Goal: Use online tool/utility: Utilize a website feature to perform a specific function

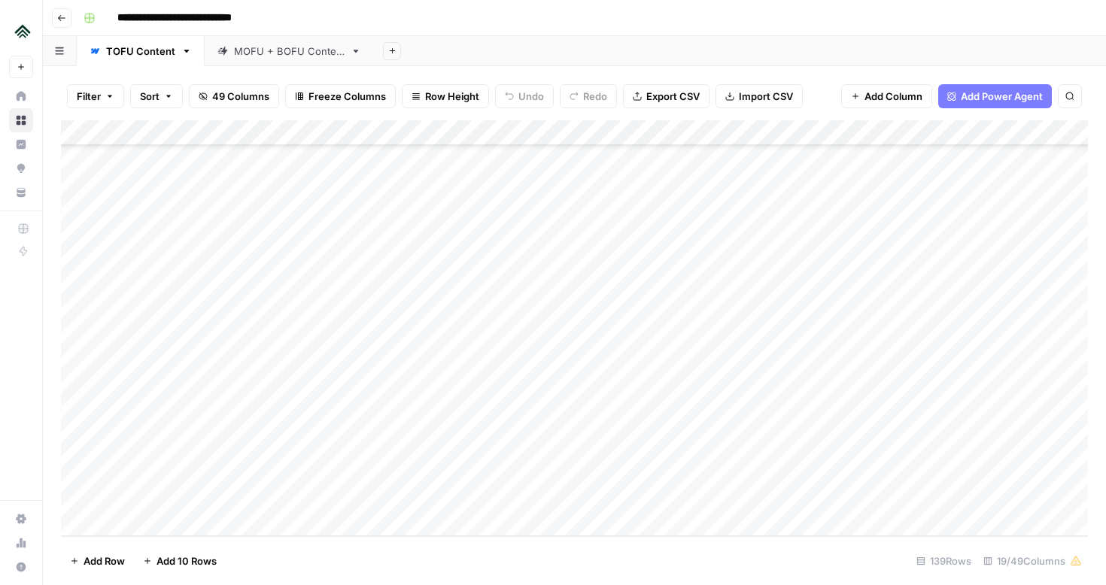
scroll to position [3106, 0]
click at [309, 253] on div "Add Column" at bounding box center [574, 328] width 1027 height 416
type input "**********"
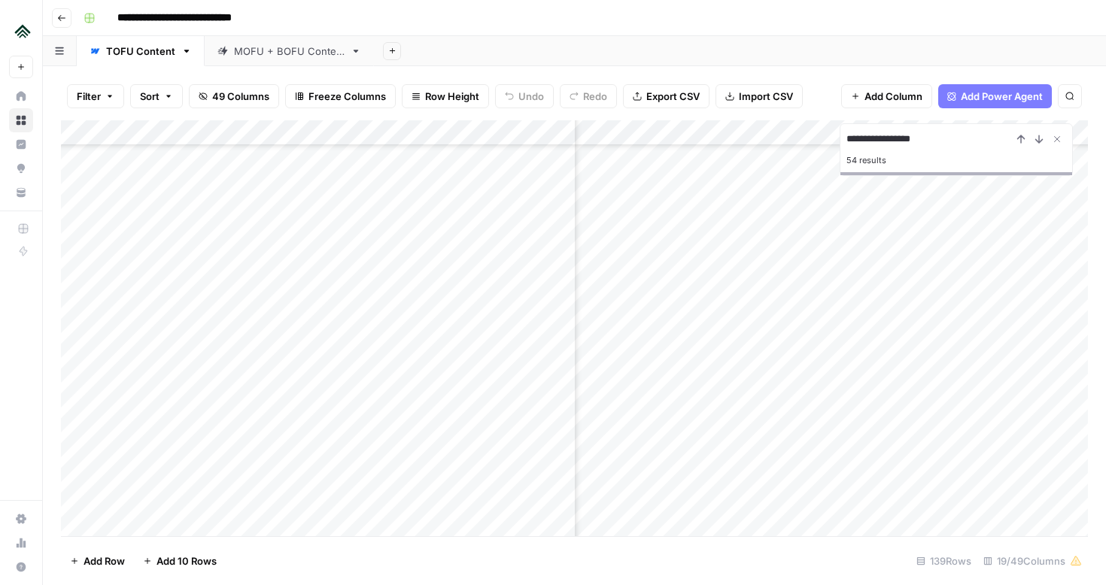
click at [897, 255] on div "Add Column" at bounding box center [574, 328] width 1027 height 416
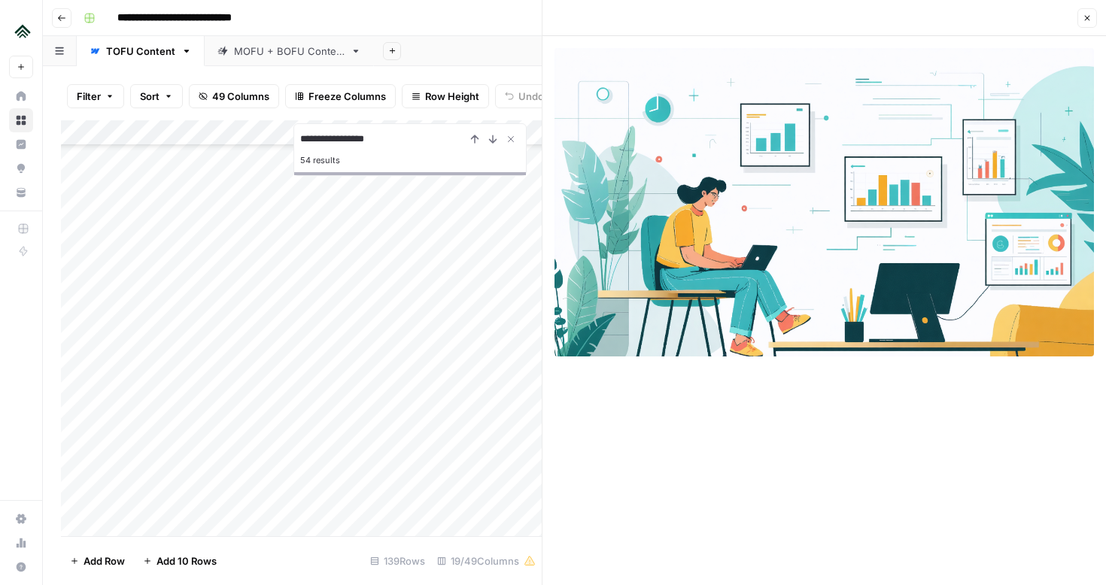
click at [1081, 14] on button "Close" at bounding box center [1087, 18] width 20 height 20
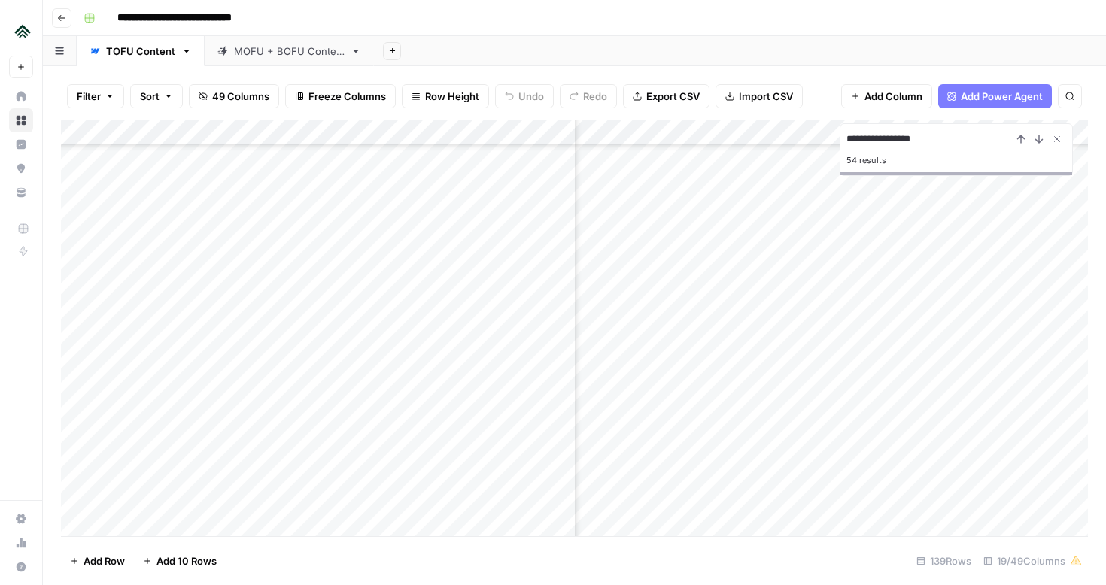
scroll to position [2788, 752]
click at [964, 281] on div "Add Column" at bounding box center [574, 328] width 1027 height 416
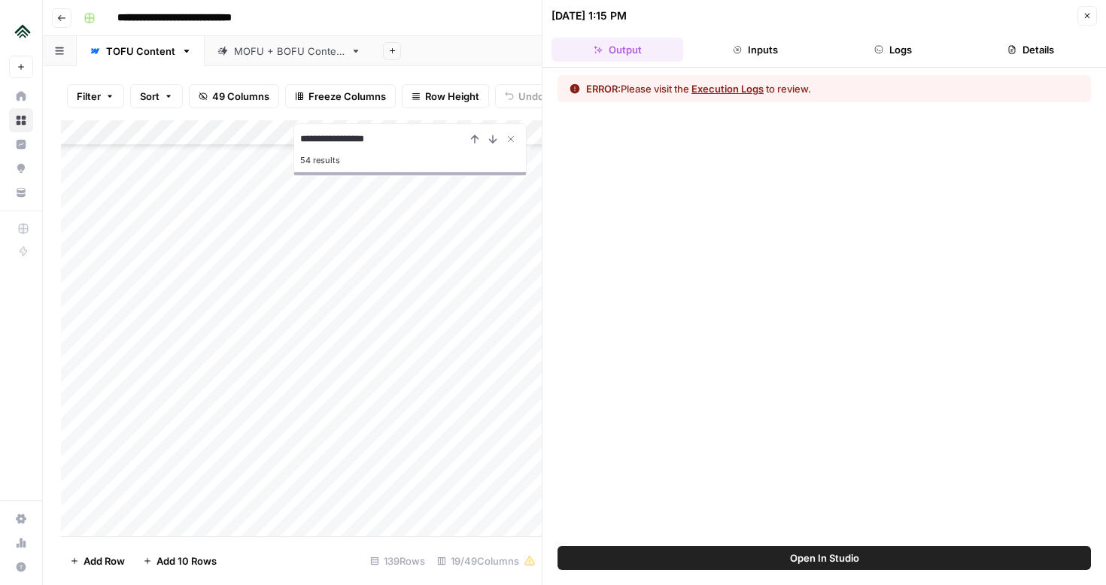
click at [887, 52] on button "Logs" at bounding box center [894, 50] width 132 height 24
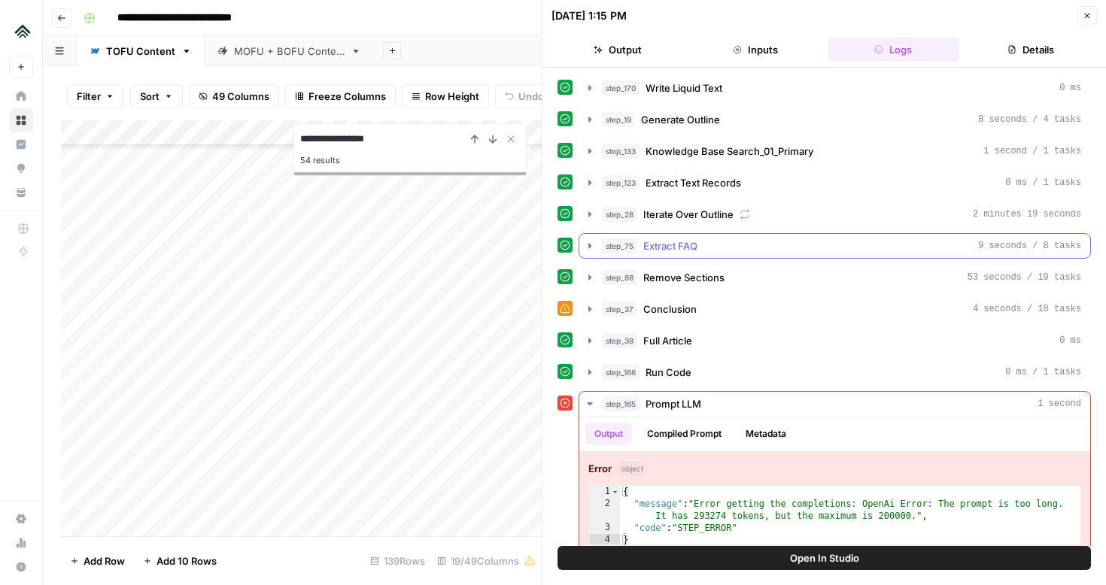
scroll to position [17, 0]
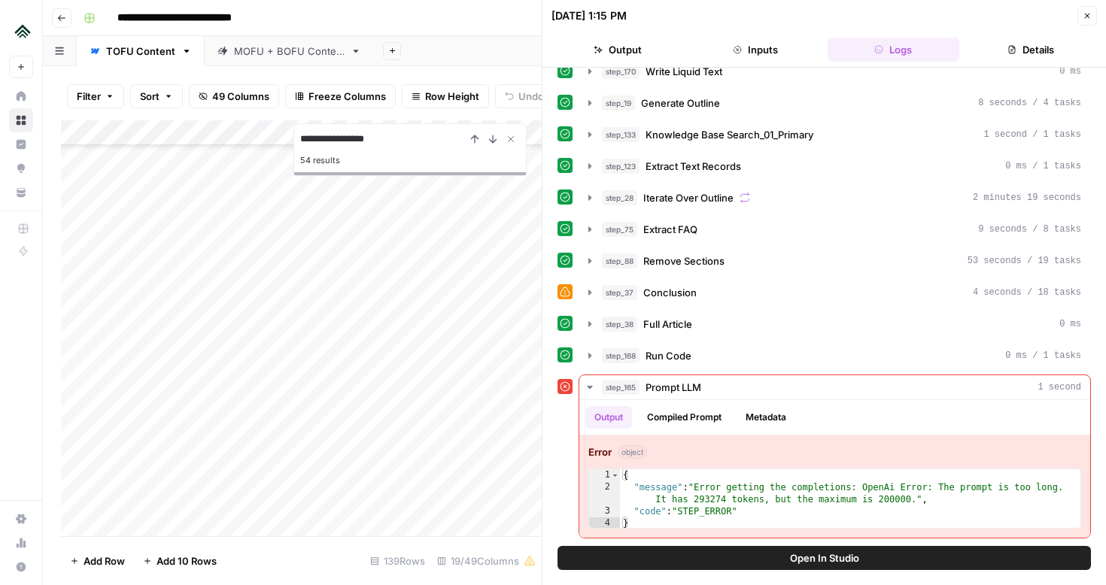
click at [1085, 11] on icon "button" at bounding box center [1087, 15] width 9 height 9
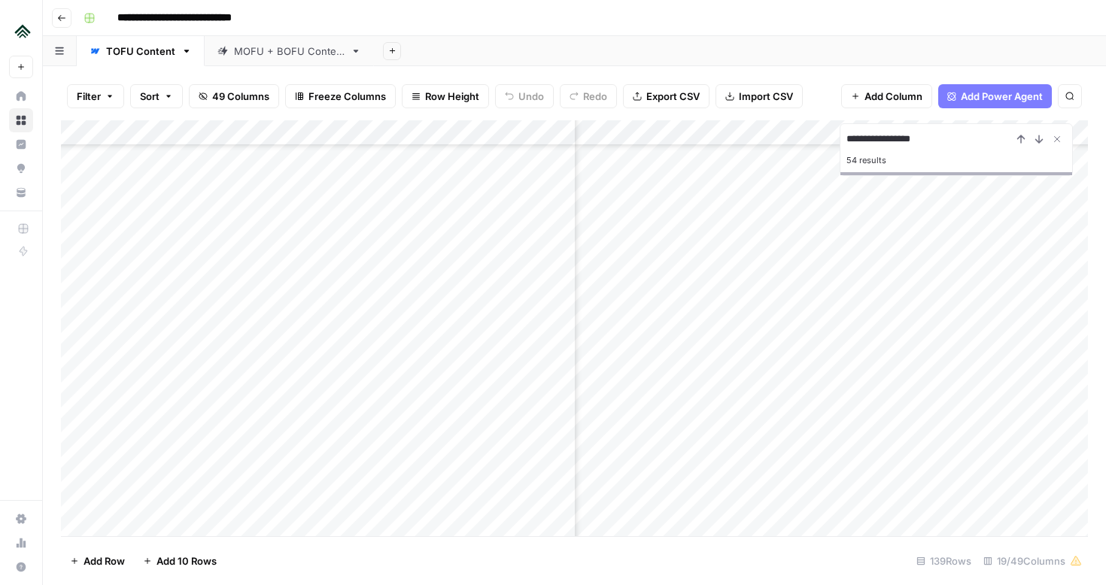
scroll to position [2789, 1547]
click at [996, 308] on div "Add Column" at bounding box center [574, 328] width 1027 height 416
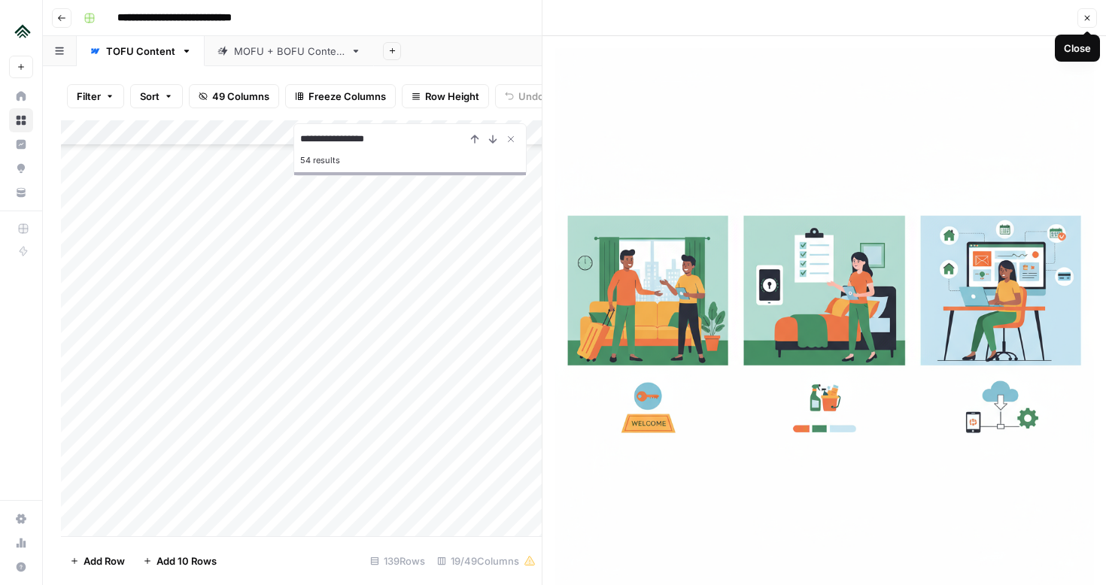
click at [928, 275] on img at bounding box center [823, 317] width 539 height 539
click at [1084, 20] on icon "button" at bounding box center [1087, 18] width 9 height 9
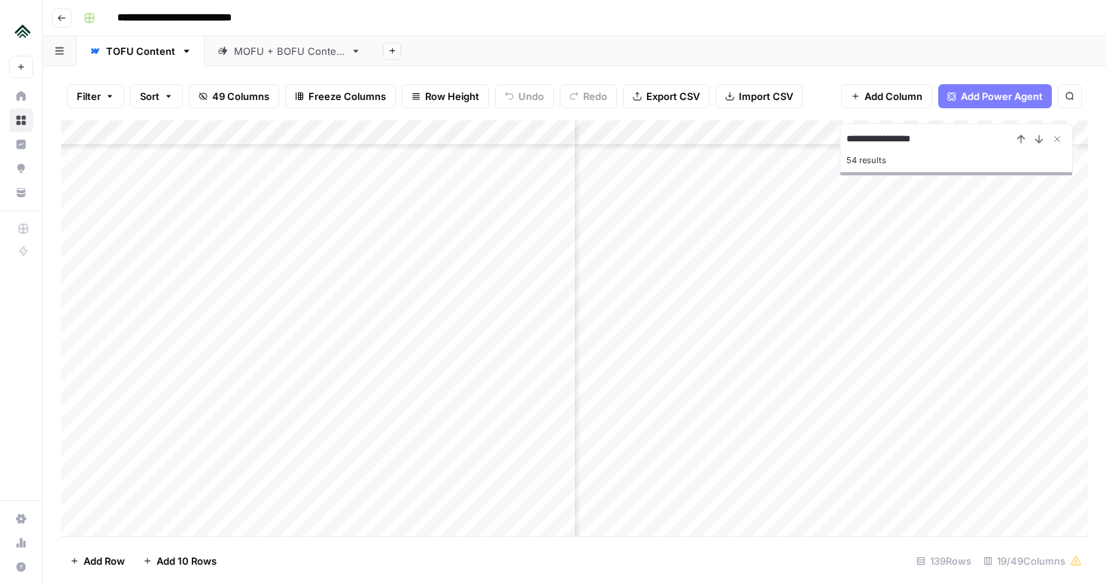
click at [1001, 285] on div "Add Column" at bounding box center [574, 328] width 1027 height 416
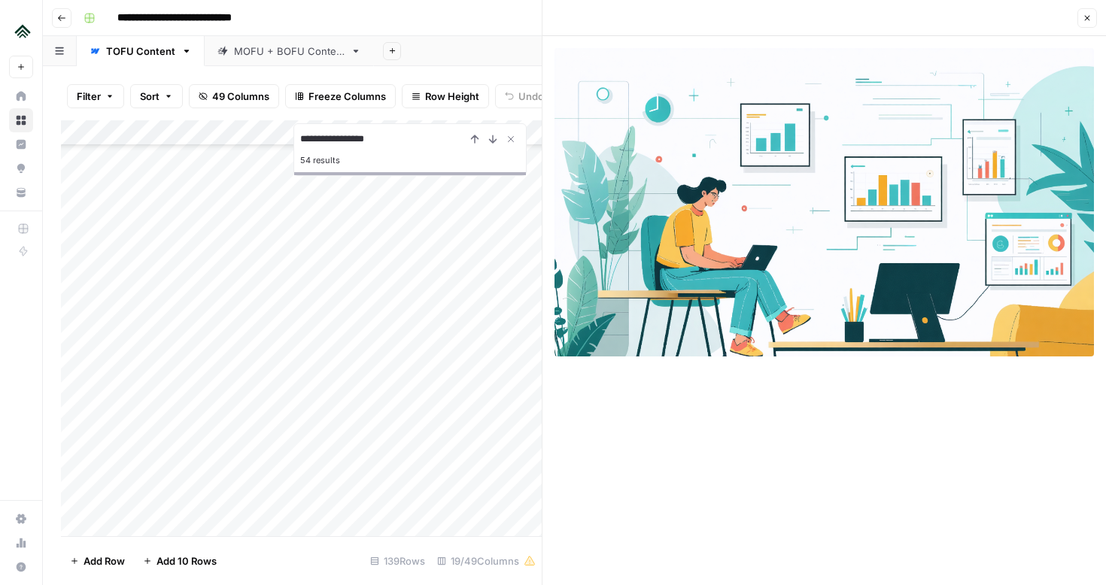
click at [1084, 12] on button "Close" at bounding box center [1087, 18] width 20 height 20
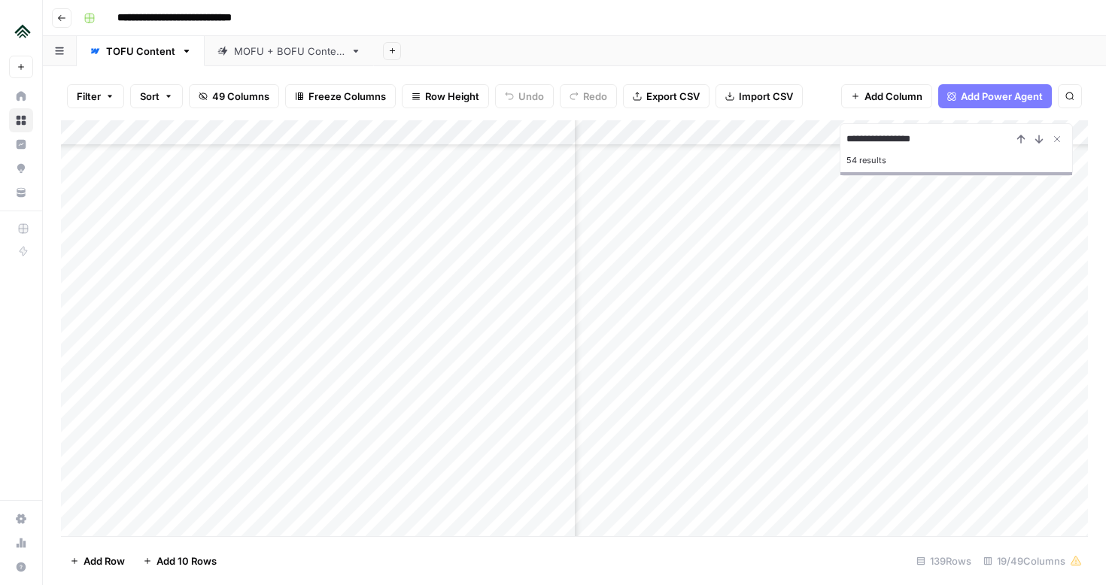
click at [1001, 335] on div "Add Column" at bounding box center [574, 328] width 1027 height 416
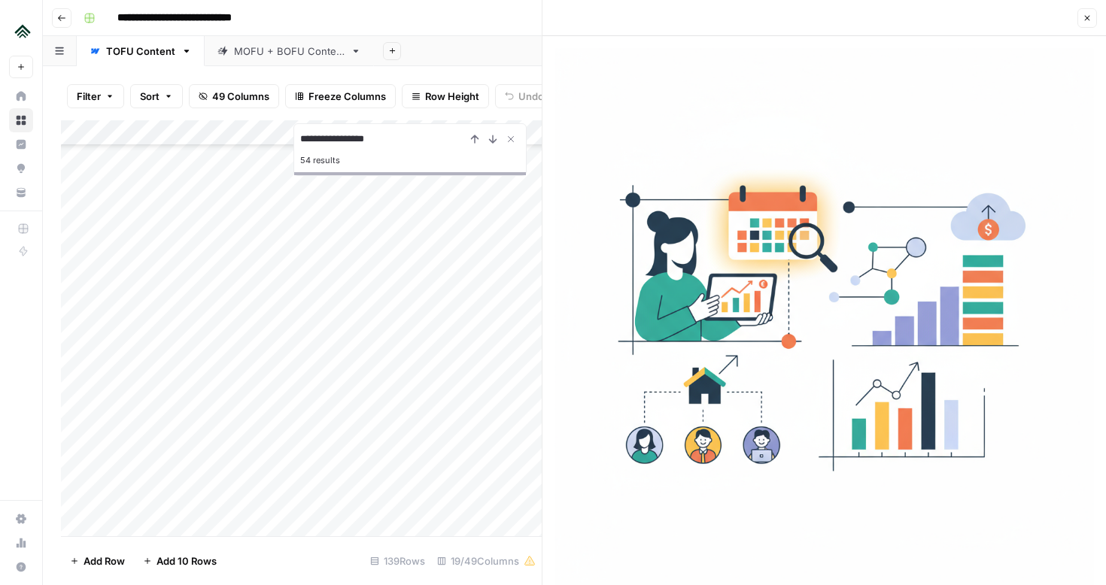
click at [1084, 23] on button "Close" at bounding box center [1087, 18] width 20 height 20
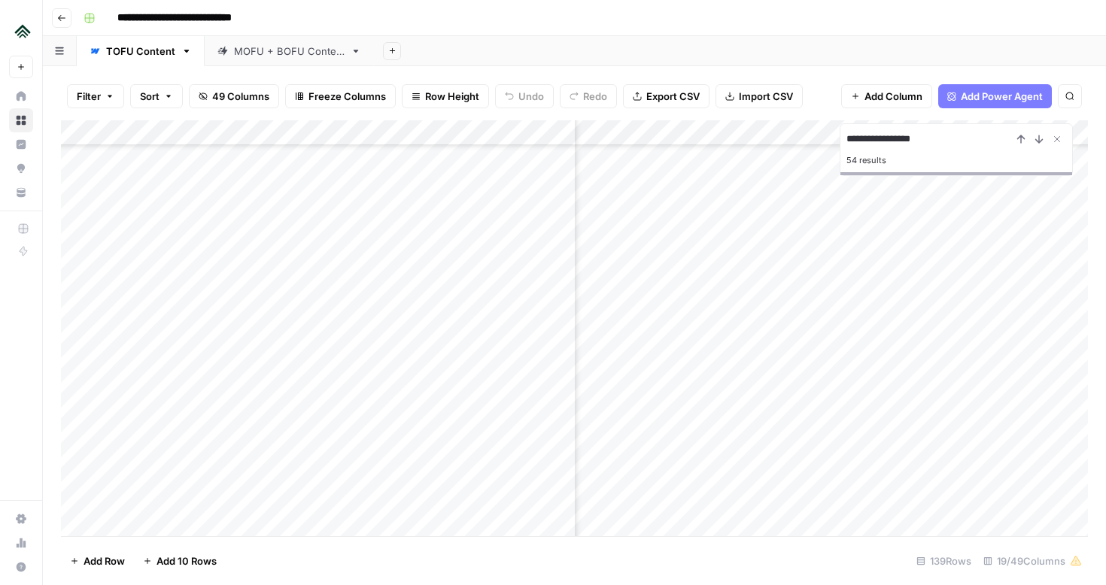
click at [995, 360] on div "Add Column" at bounding box center [574, 328] width 1027 height 416
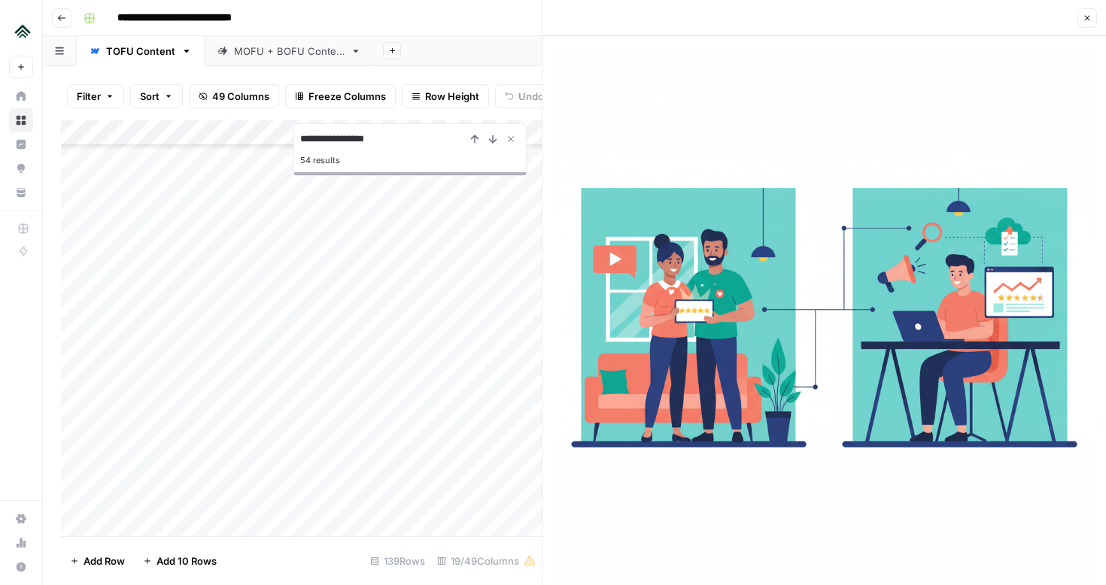
click at [1078, 21] on button "Close" at bounding box center [1087, 18] width 20 height 20
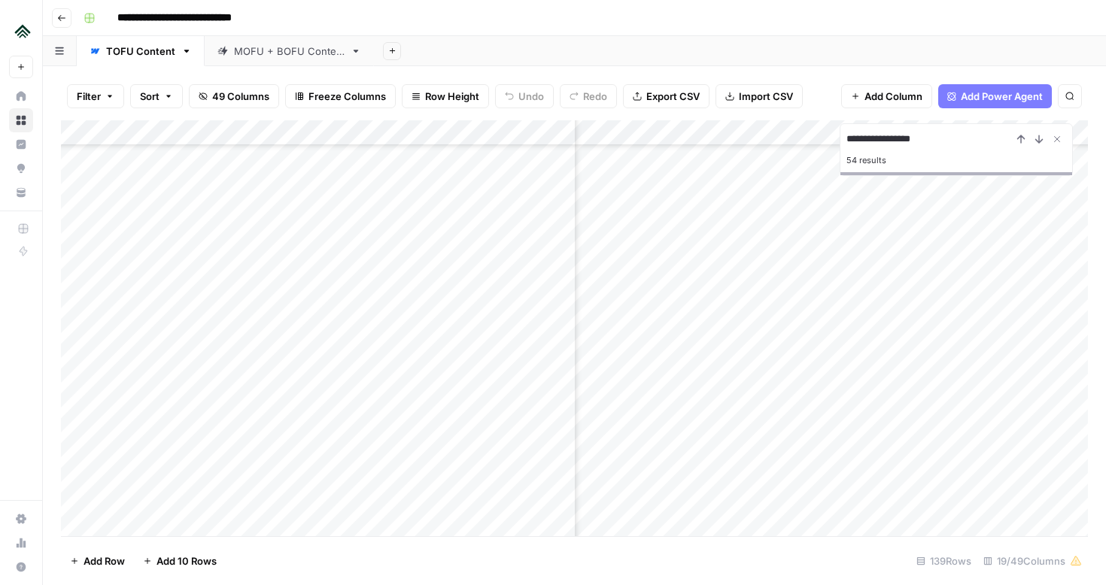
scroll to position [2589, 1819]
click at [739, 305] on div "Add Column" at bounding box center [574, 328] width 1027 height 416
click at [724, 304] on div "Add Column" at bounding box center [574, 328] width 1027 height 416
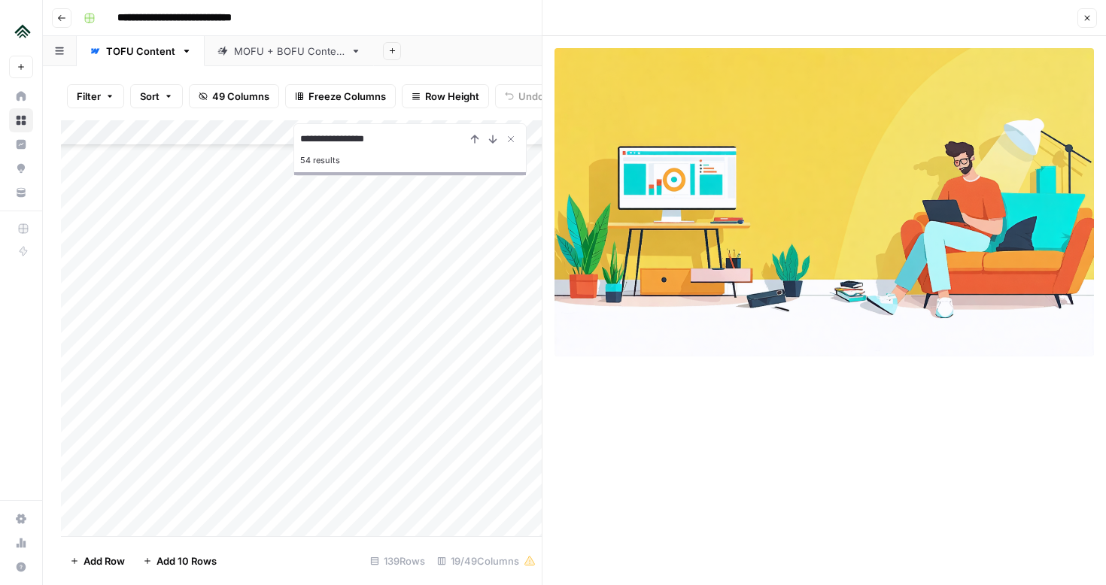
click at [1083, 14] on icon "button" at bounding box center [1087, 18] width 9 height 9
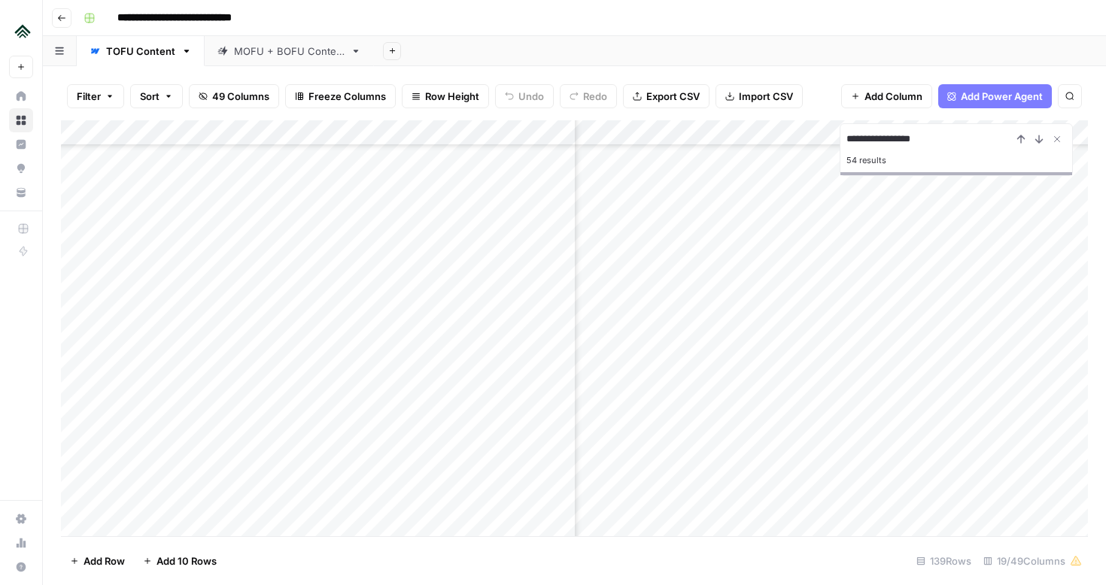
click at [726, 331] on div "Add Column" at bounding box center [574, 328] width 1027 height 416
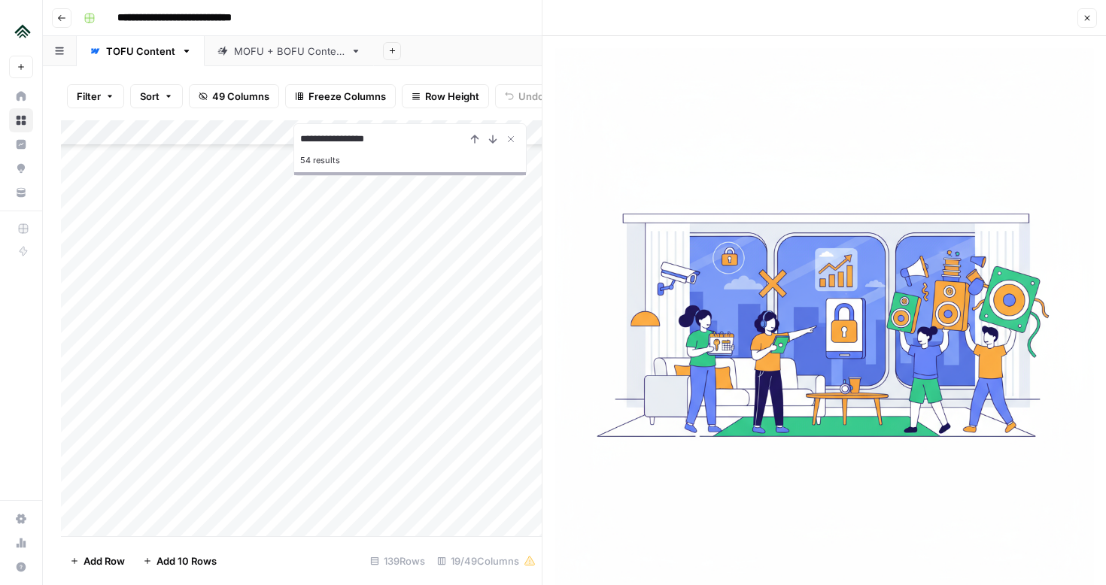
click at [1083, 8] on header "Close" at bounding box center [823, 18] width 563 height 36
click at [1087, 14] on icon "button" at bounding box center [1087, 18] width 9 height 9
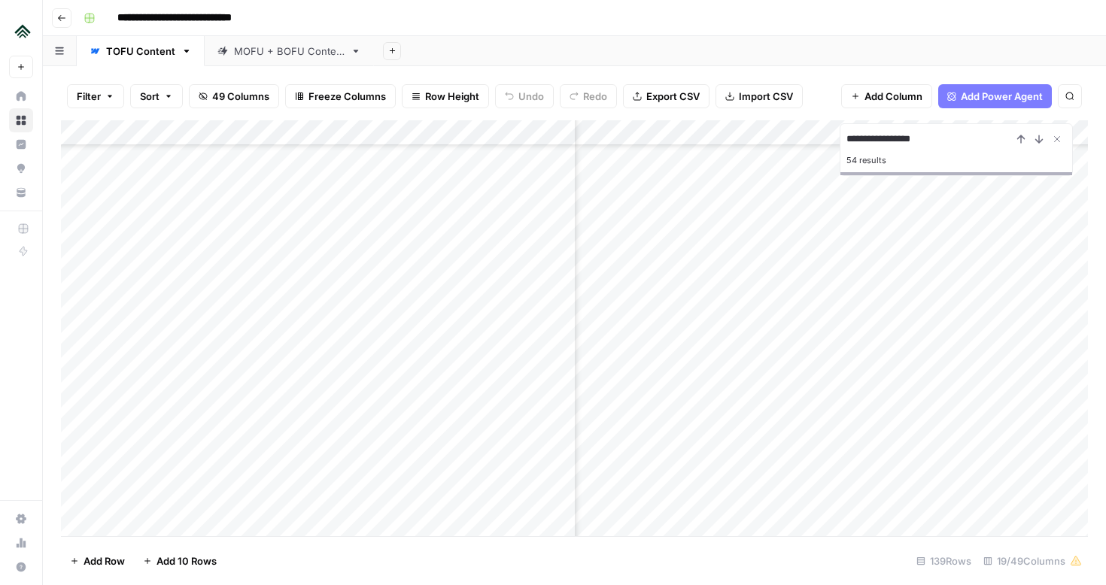
scroll to position [2668, 1708]
click at [837, 248] on div "Add Column" at bounding box center [574, 328] width 1027 height 416
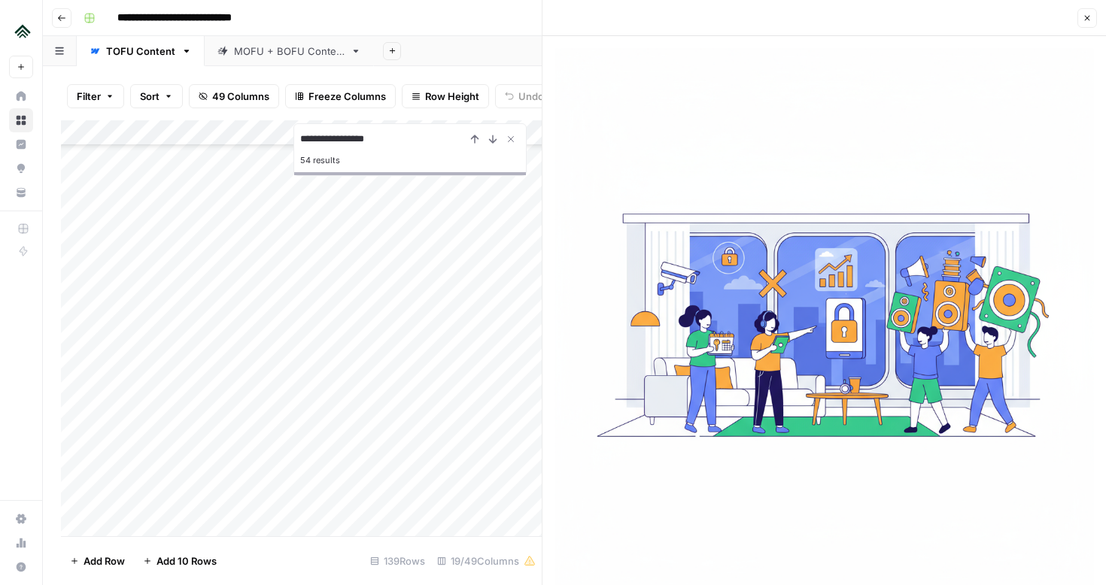
click at [861, 298] on img at bounding box center [823, 317] width 539 height 539
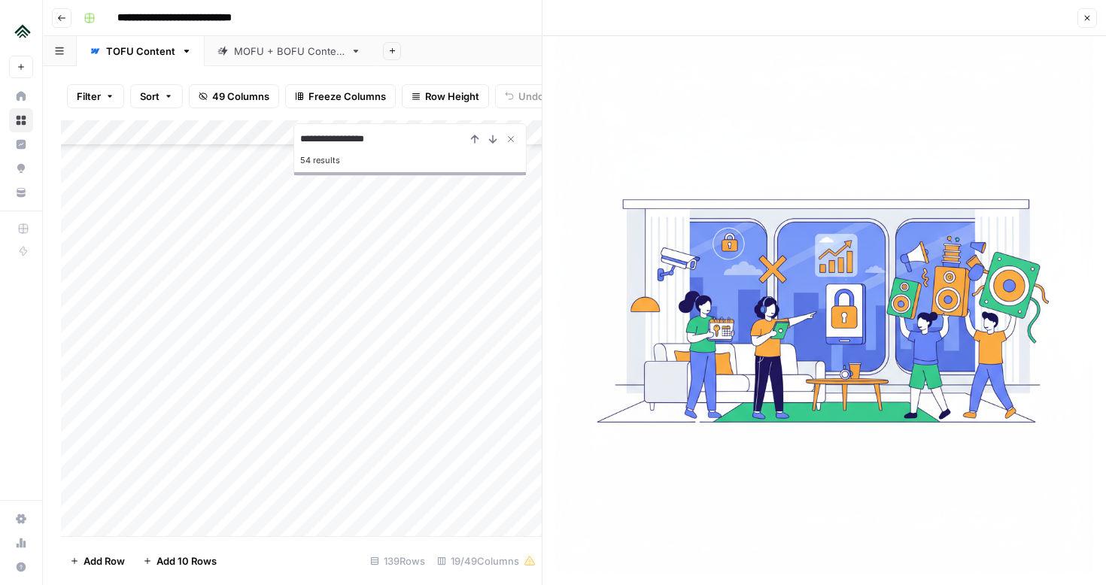
click at [1083, 14] on icon "button" at bounding box center [1087, 18] width 9 height 9
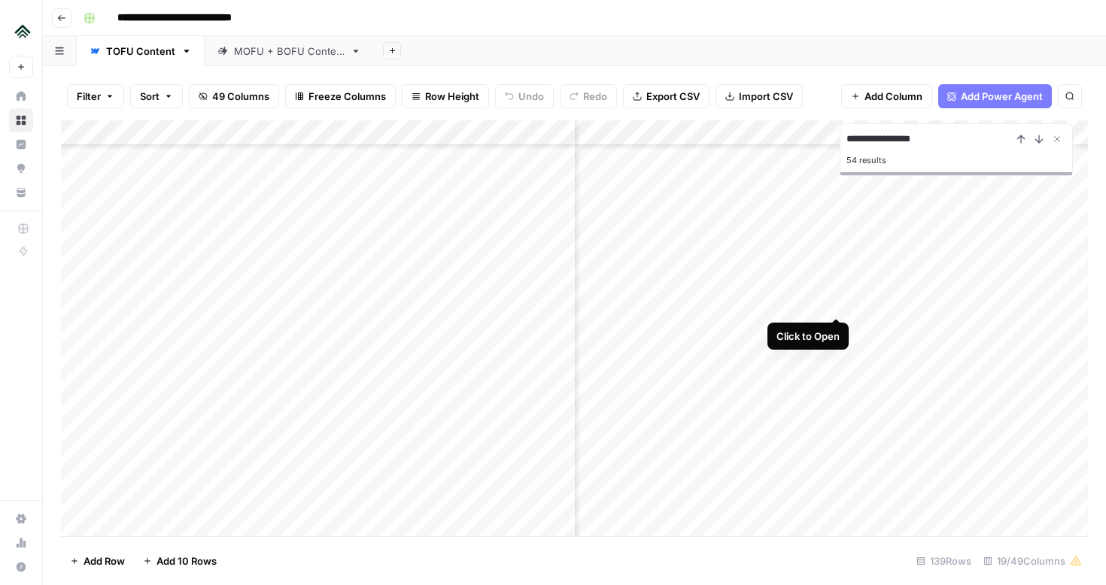
click at [834, 300] on div "Add Column" at bounding box center [574, 328] width 1027 height 416
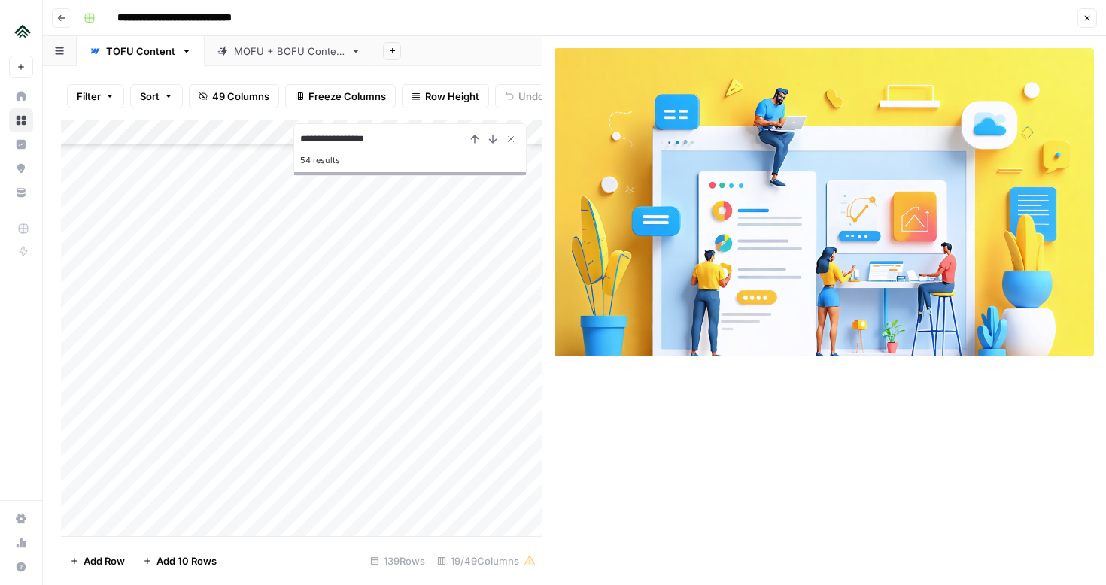
click at [1089, 22] on button "Close" at bounding box center [1087, 18] width 20 height 20
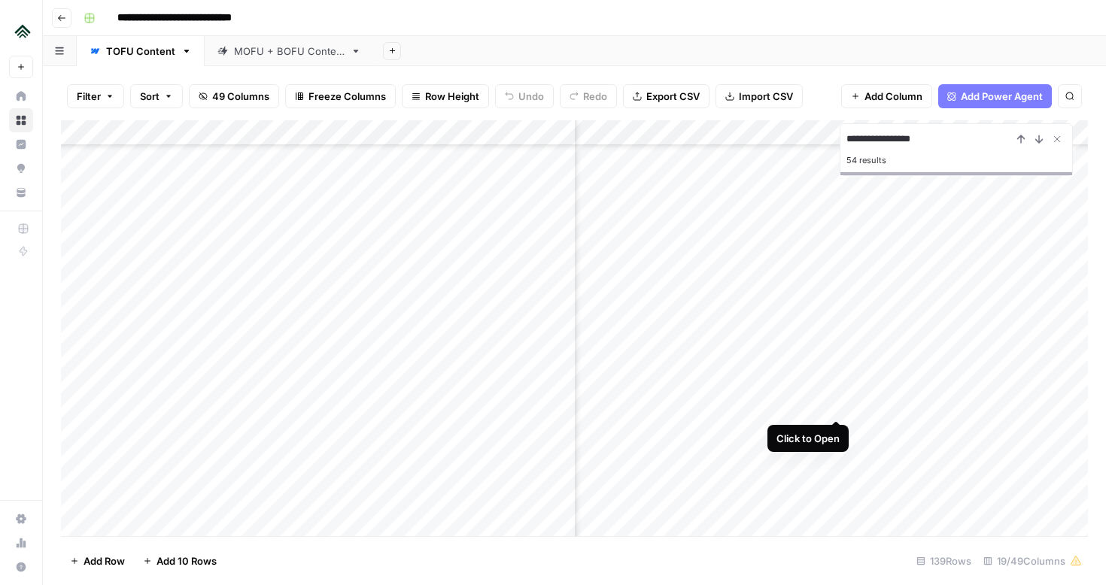
click at [837, 407] on div "Add Column" at bounding box center [574, 328] width 1027 height 416
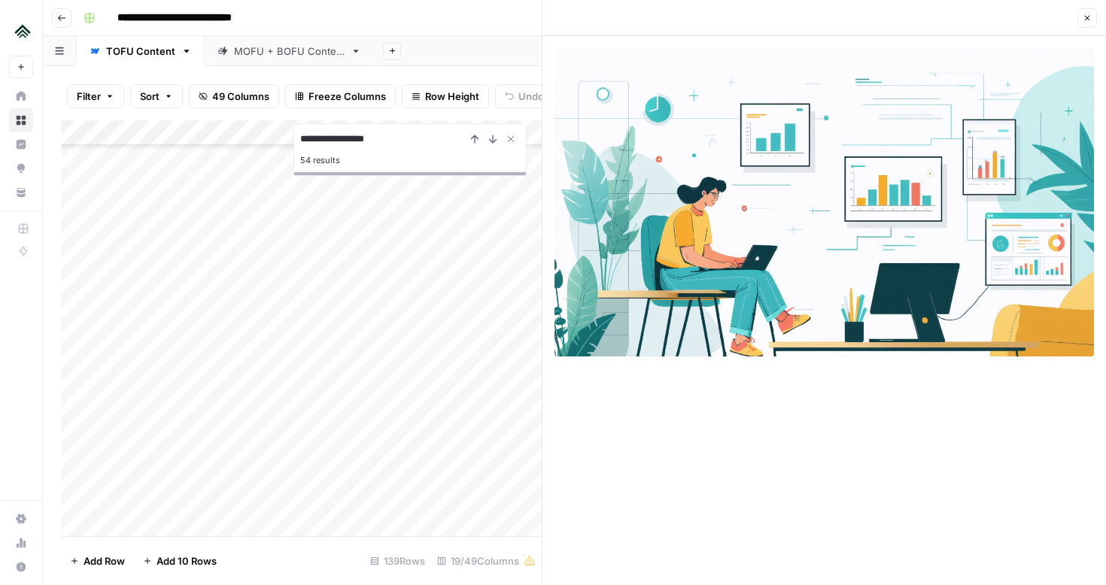
click at [1083, 17] on icon "button" at bounding box center [1087, 18] width 9 height 9
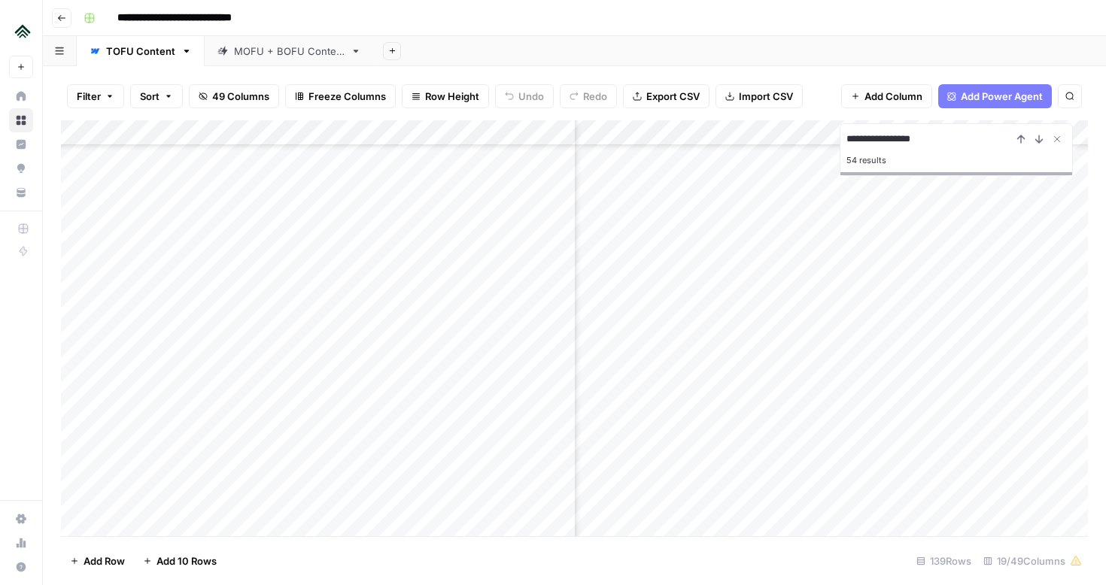
scroll to position [2678, 1708]
click at [839, 423] on div "Add Column" at bounding box center [574, 328] width 1027 height 416
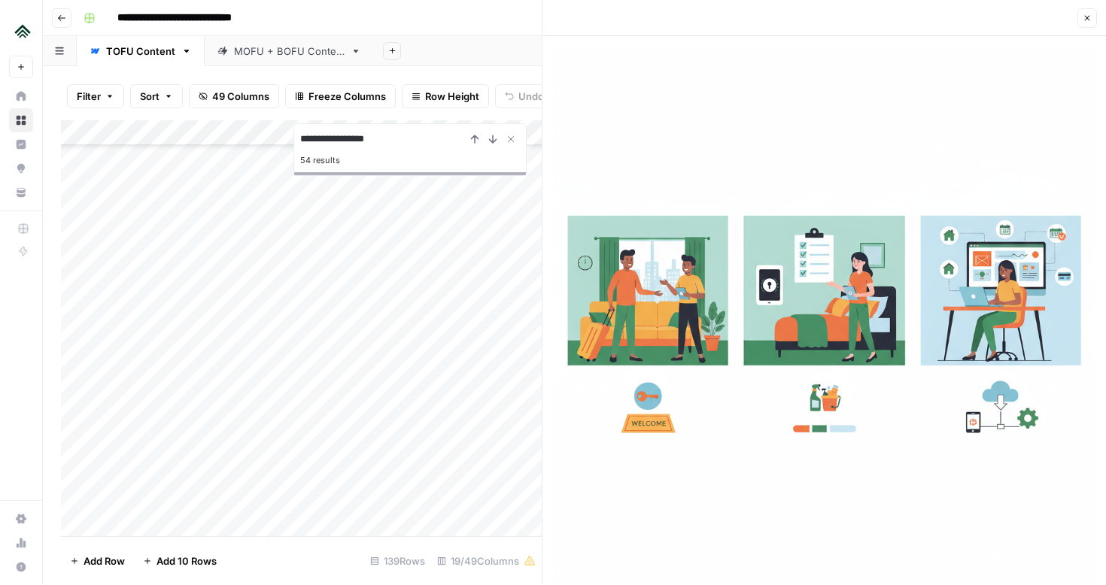
click at [1089, 15] on icon "button" at bounding box center [1087, 18] width 9 height 9
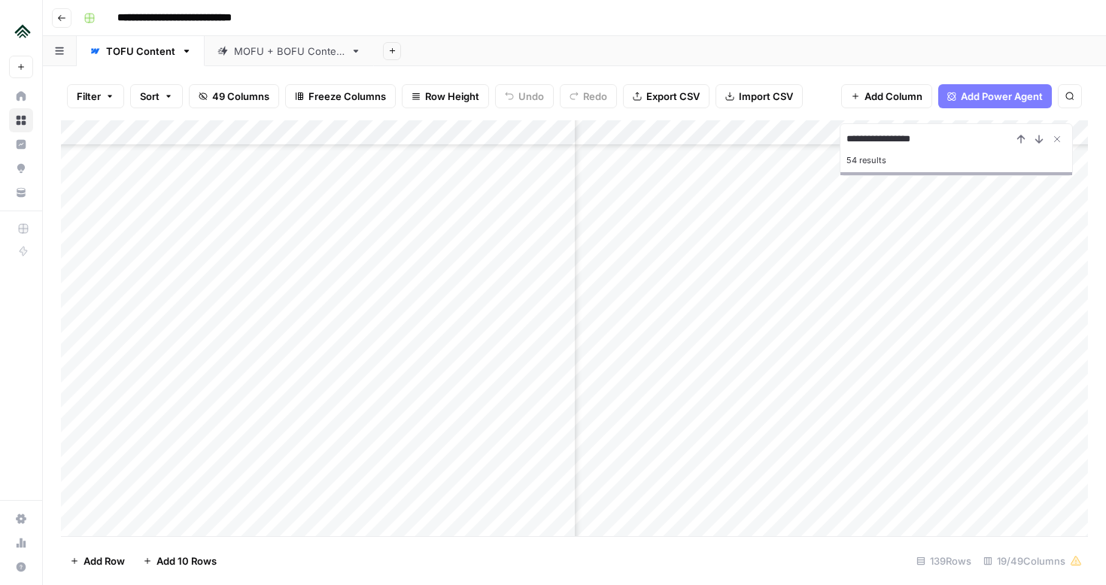
scroll to position [2710, 1708]
click at [836, 417] on div "Add Column" at bounding box center [574, 328] width 1027 height 416
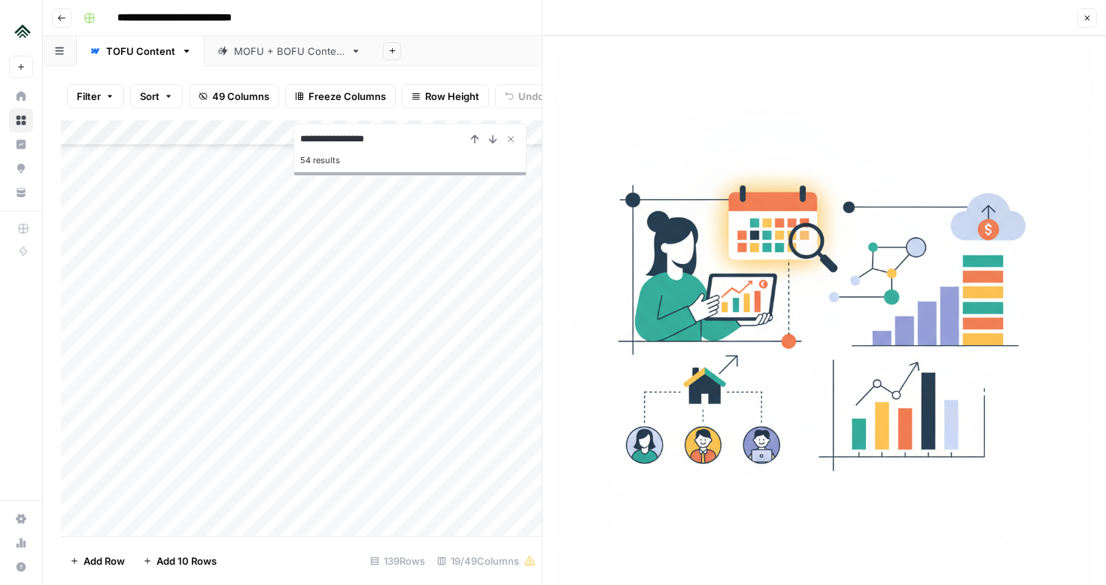
click at [1091, 20] on icon "button" at bounding box center [1087, 18] width 9 height 9
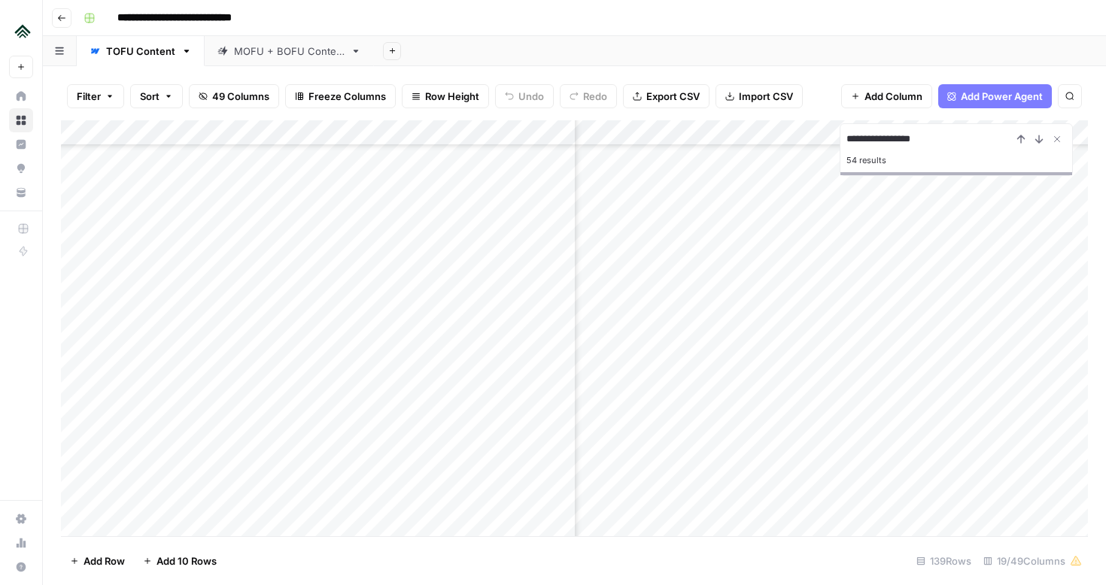
scroll to position [2584, 1801]
click at [667, 42] on div "Add Sheet" at bounding box center [740, 51] width 732 height 30
click at [788, 205] on div "Add Column" at bounding box center [574, 328] width 1027 height 416
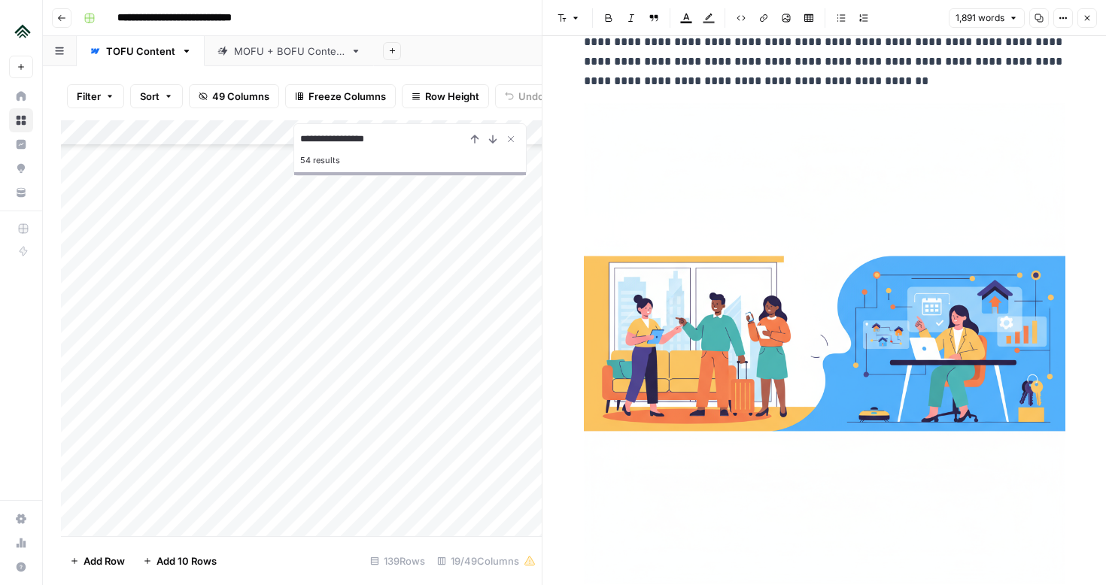
scroll to position [2062, 0]
click at [1087, 20] on icon "button" at bounding box center [1087, 18] width 9 height 9
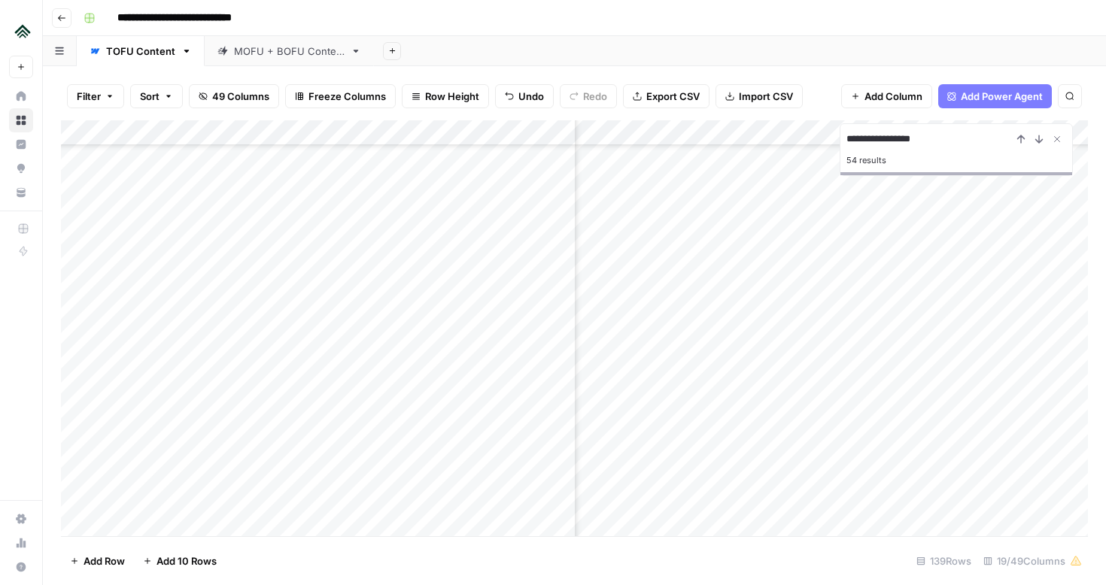
scroll to position [2856, 1803]
click at [745, 164] on div "Add Column" at bounding box center [574, 328] width 1027 height 416
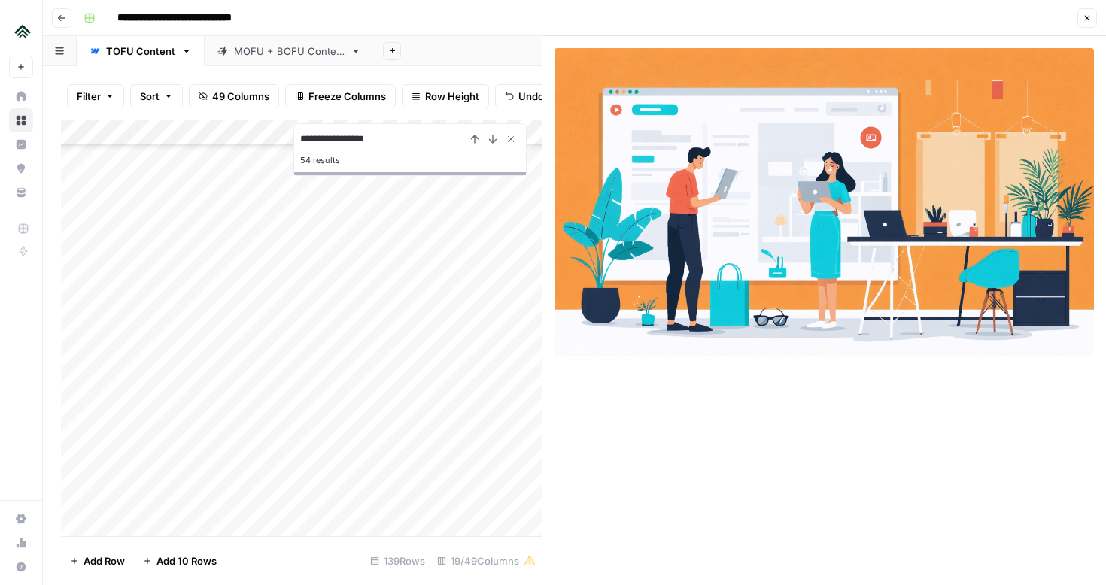
click at [1080, 21] on button "Close" at bounding box center [1087, 18] width 20 height 20
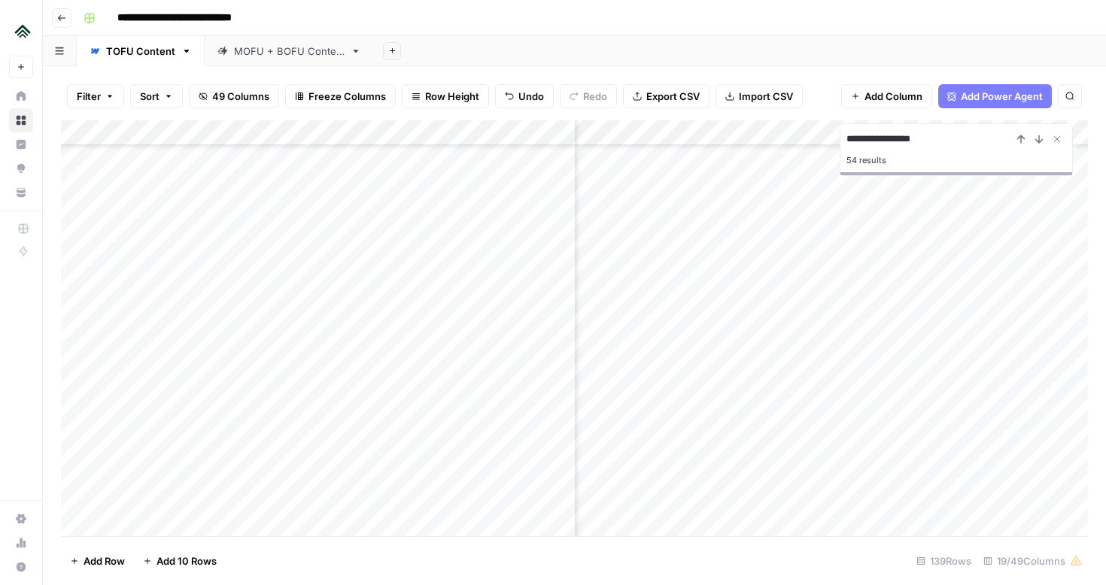
click at [741, 130] on div "Add Column" at bounding box center [574, 328] width 1027 height 416
click at [718, 166] on div "Add Column" at bounding box center [574, 328] width 1027 height 416
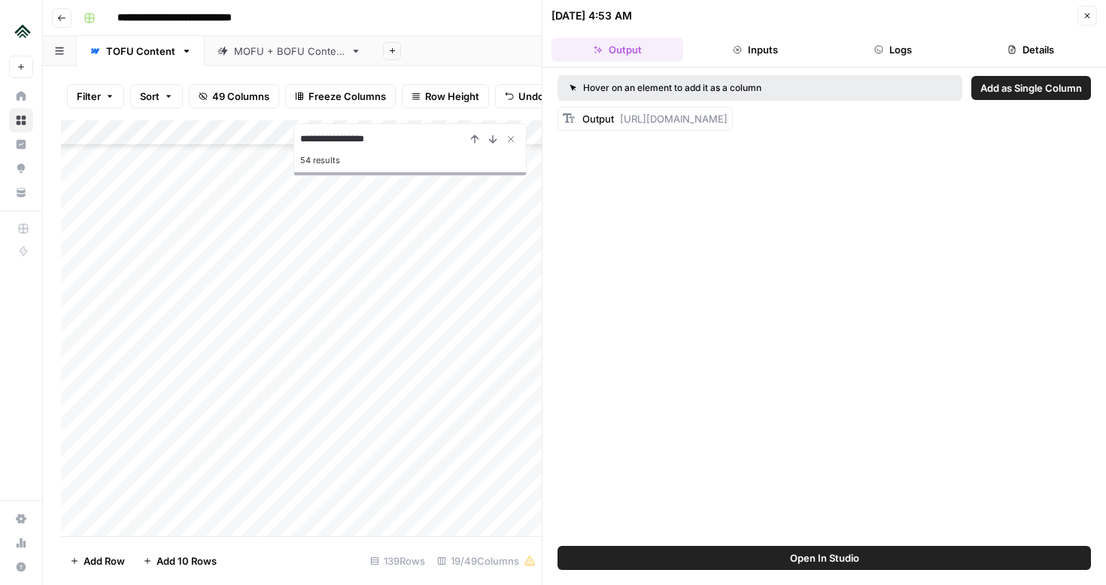
click at [852, 558] on span "Open In Studio" at bounding box center [824, 558] width 69 height 15
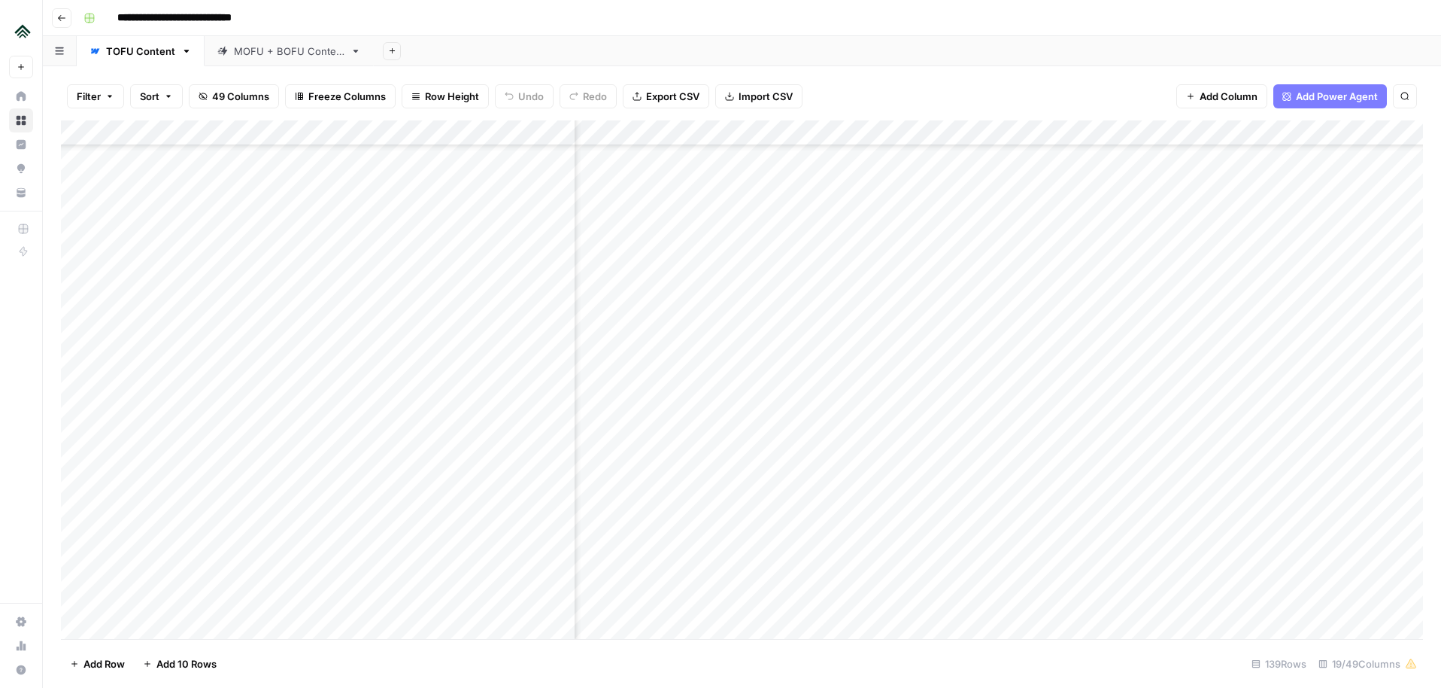
scroll to position [2714, 868]
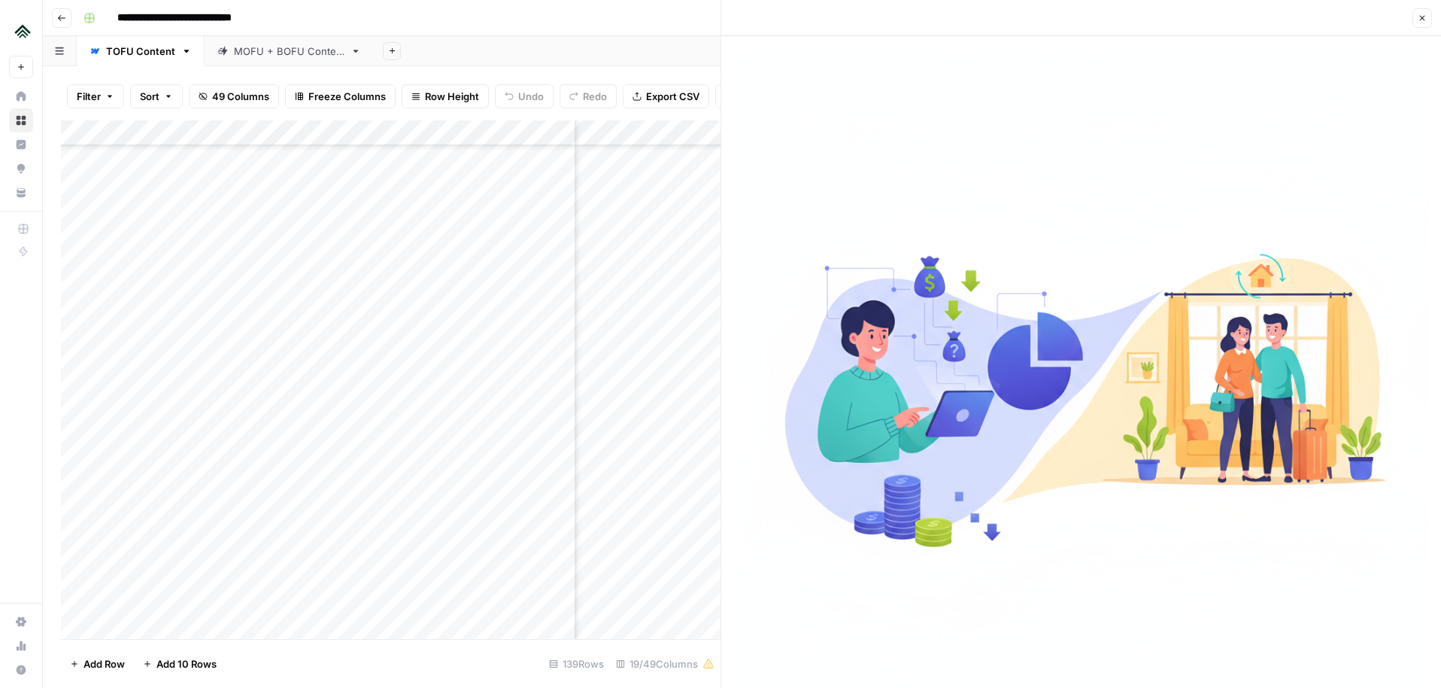
click at [1420, 20] on icon "button" at bounding box center [1422, 18] width 9 height 9
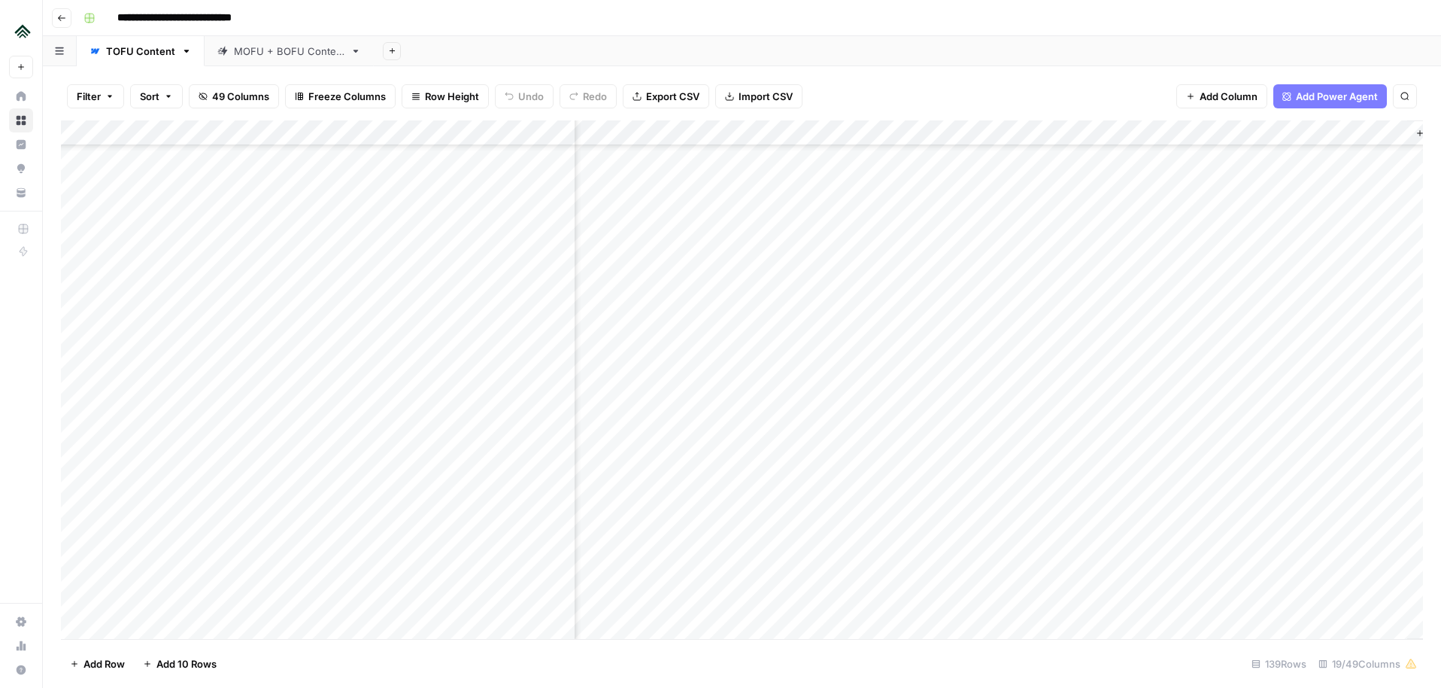
scroll to position [2714, 1730]
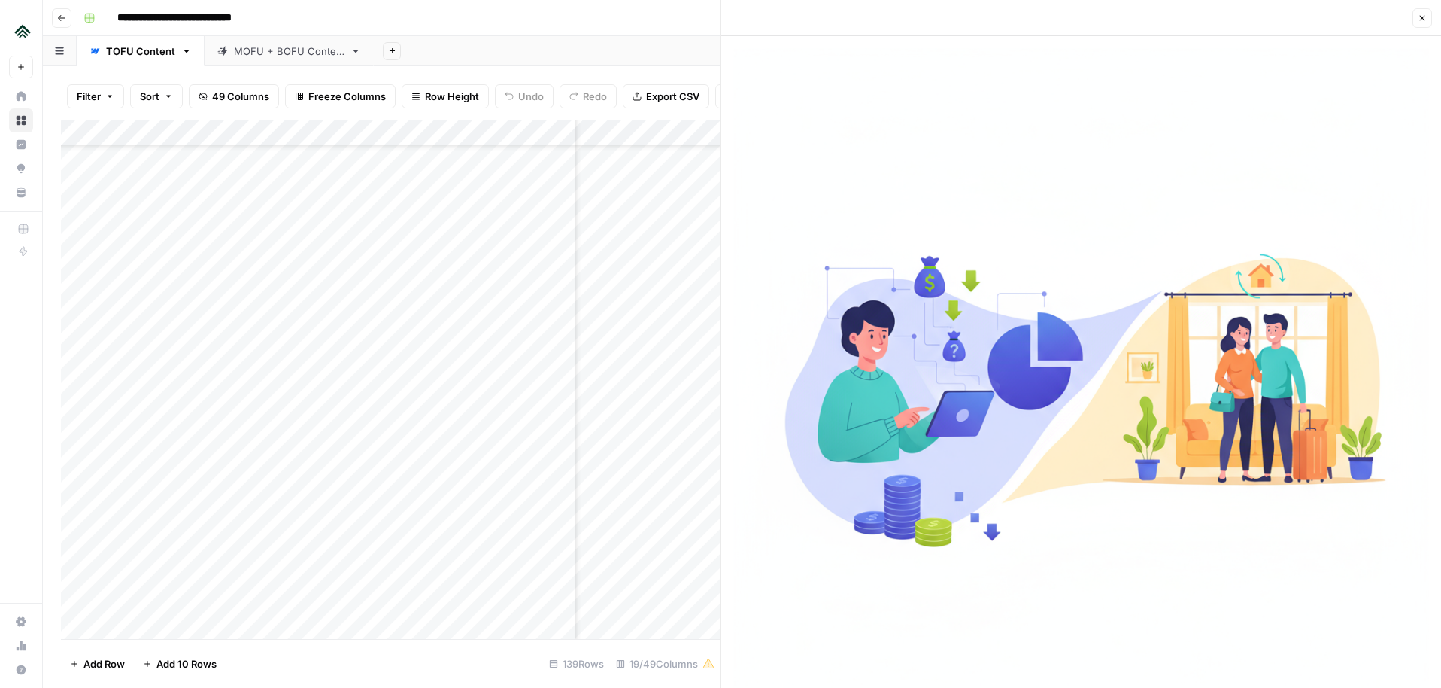
click at [1420, 20] on icon "button" at bounding box center [1422, 18] width 5 height 5
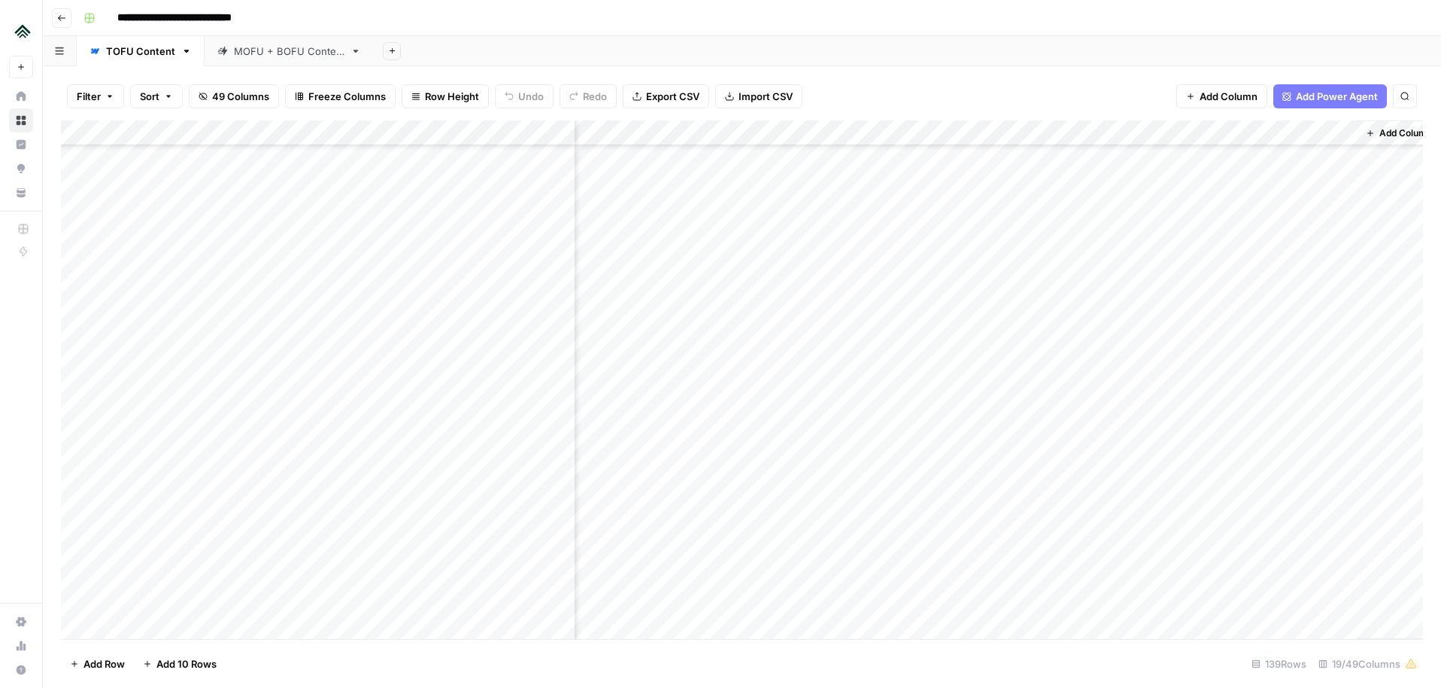
scroll to position [2668, 1711]
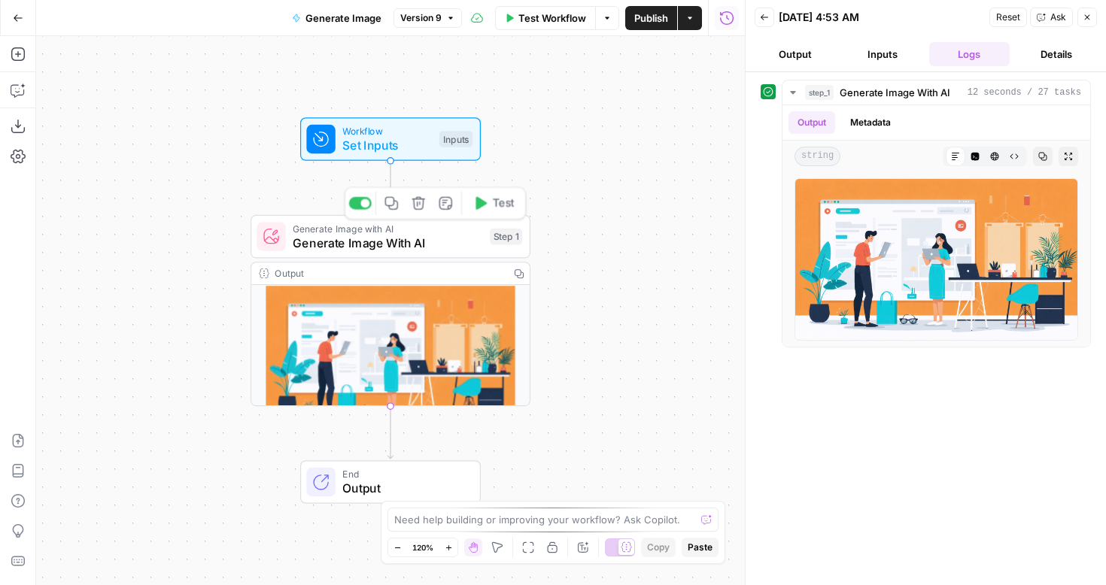
click at [390, 234] on span "Generate Image With AI" at bounding box center [388, 243] width 190 height 18
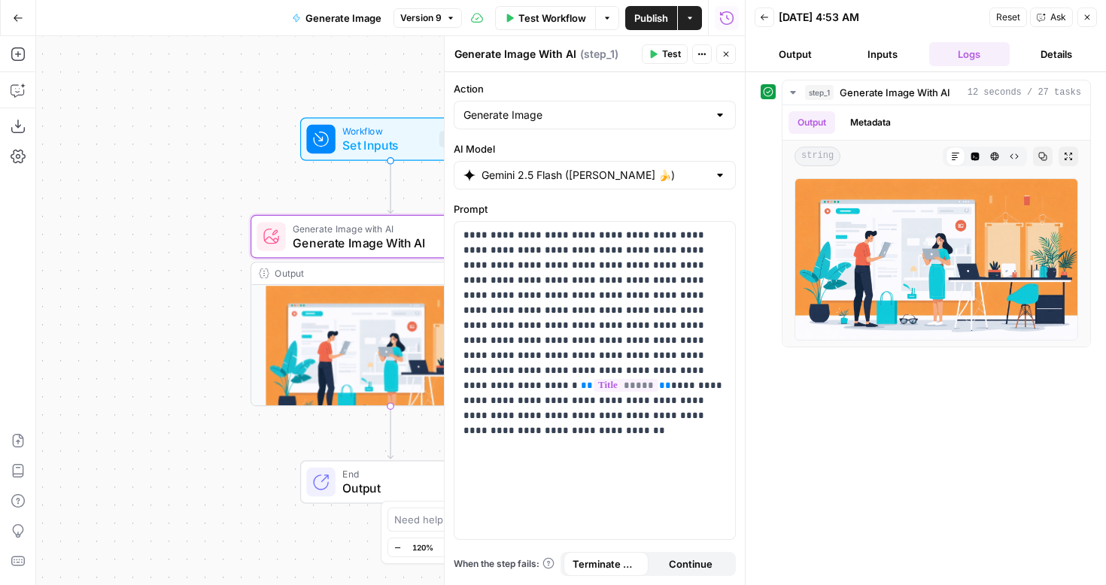
click at [712, 147] on label "AI Model" at bounding box center [595, 148] width 282 height 15
click at [708, 168] on input "Gemini 2.5 Flash (Nano Banana 🍌)" at bounding box center [594, 175] width 226 height 15
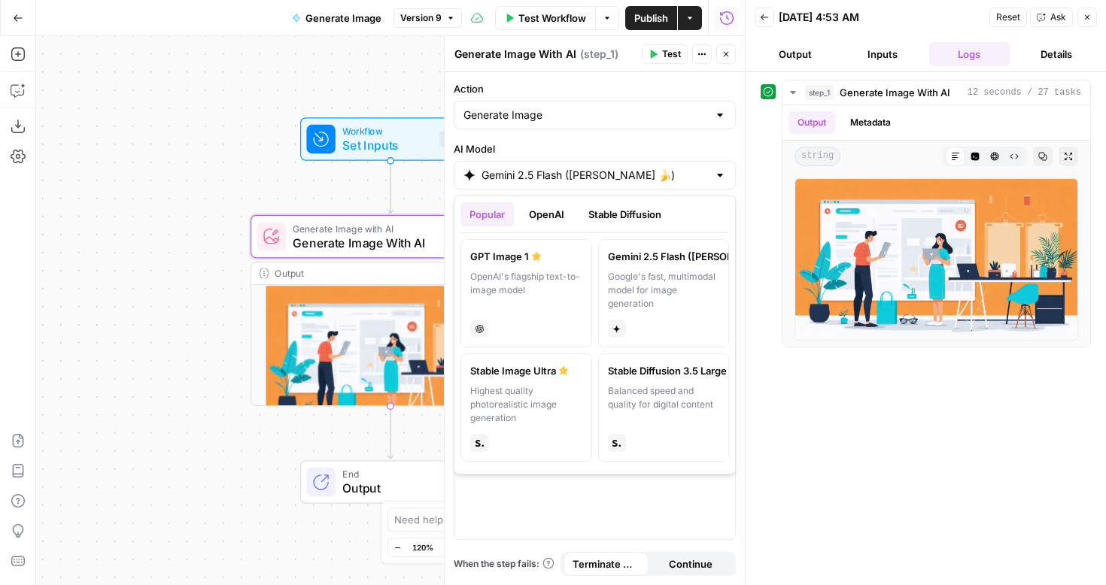
click at [713, 118] on div "Generate Image" at bounding box center [595, 115] width 282 height 29
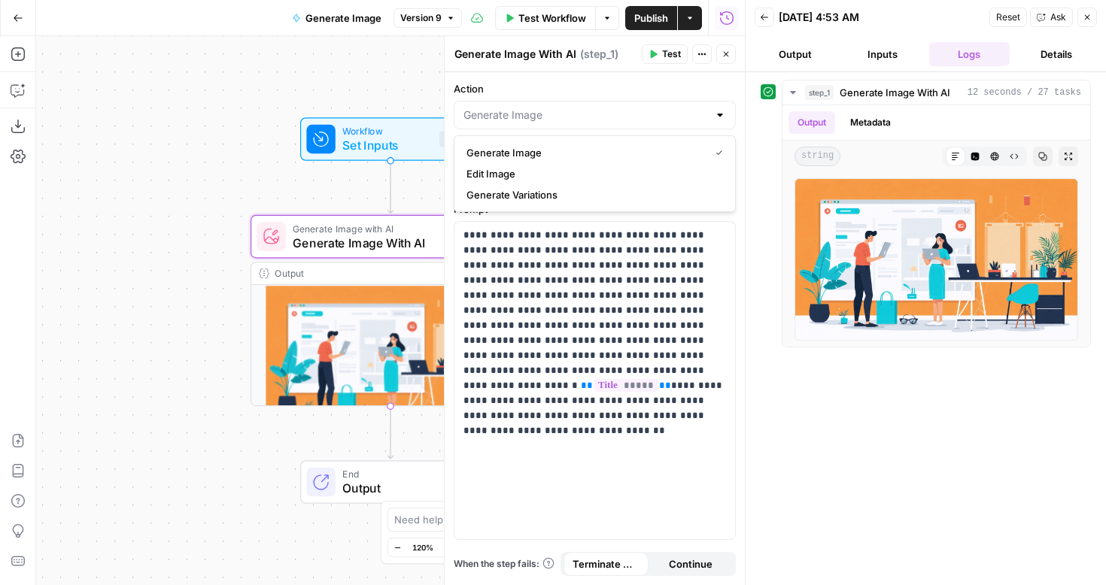
type input "Generate Image"
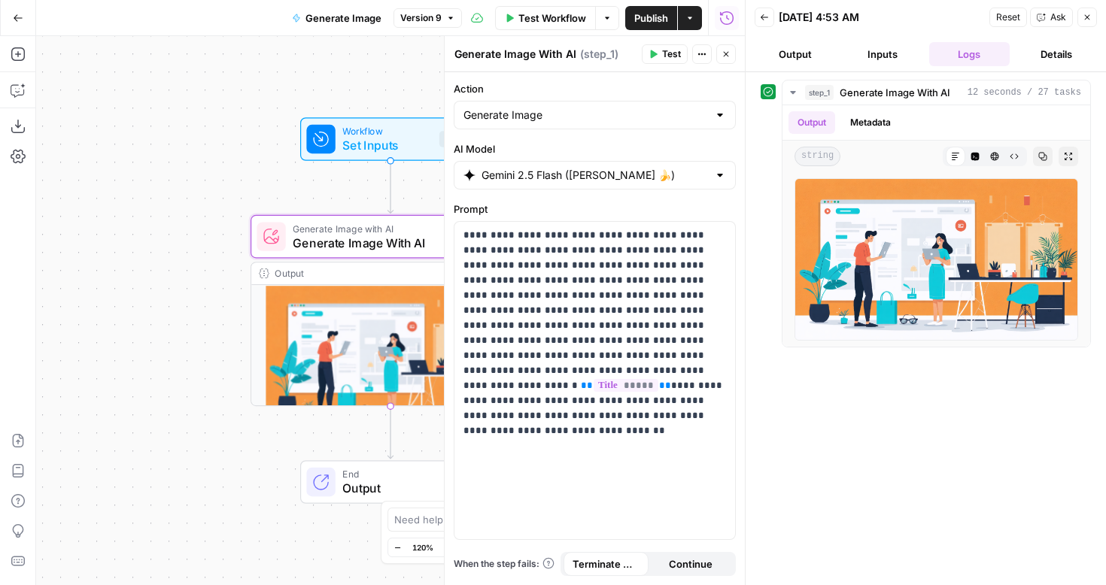
click at [677, 88] on label "Action" at bounding box center [595, 88] width 282 height 15
click at [677, 108] on input "Generate Image" at bounding box center [585, 115] width 244 height 15
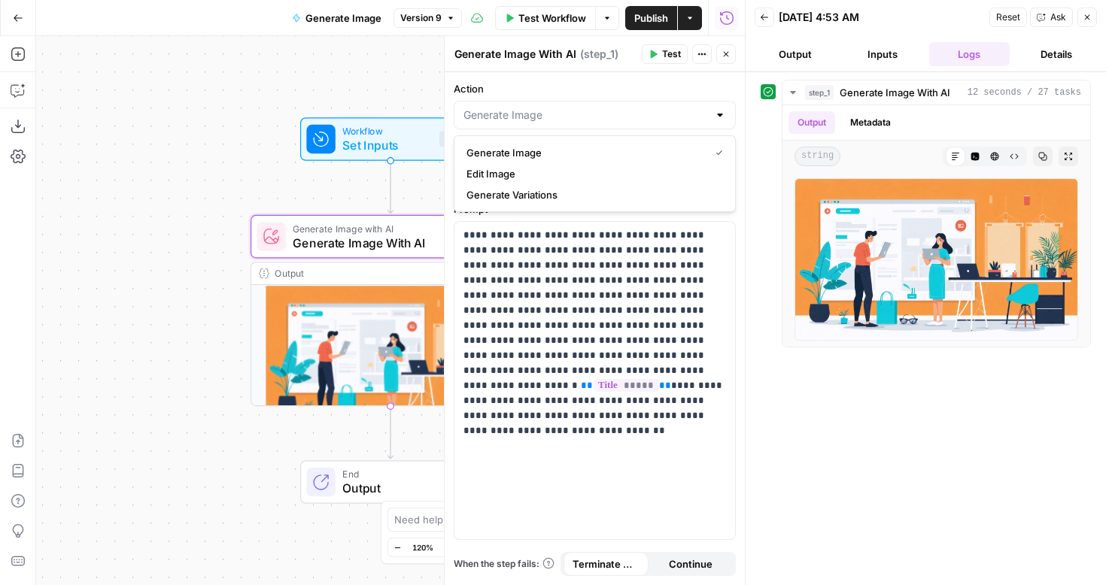
click at [665, 102] on div at bounding box center [595, 115] width 282 height 29
type input "Generate Image"
click at [672, 84] on label "Action" at bounding box center [595, 88] width 282 height 15
click at [672, 108] on input "Generate Image" at bounding box center [585, 115] width 244 height 15
type input "Generate Image"
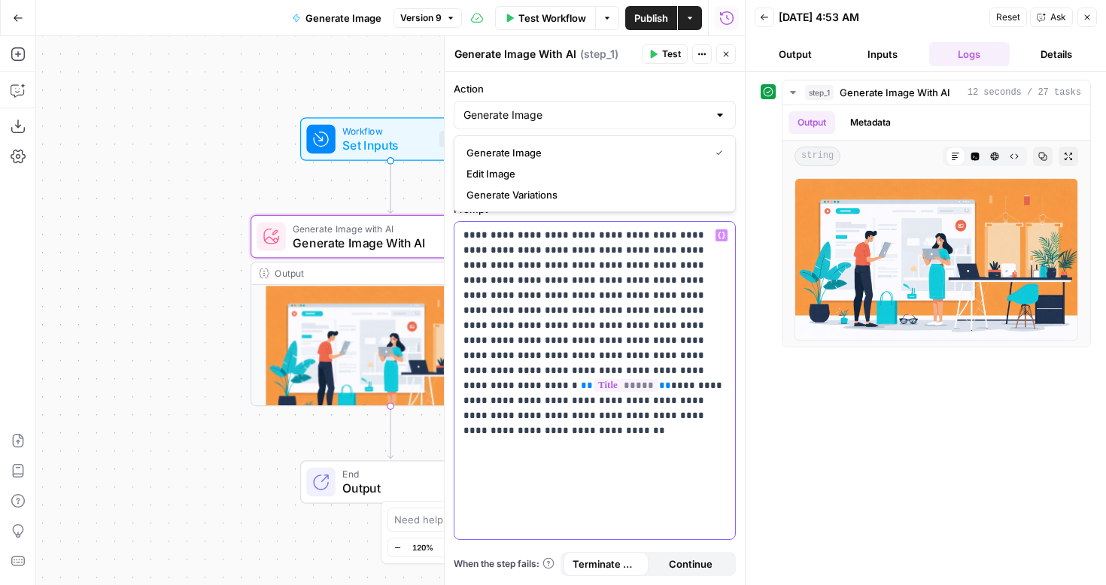
click at [731, 283] on div "**********" at bounding box center [594, 380] width 281 height 317
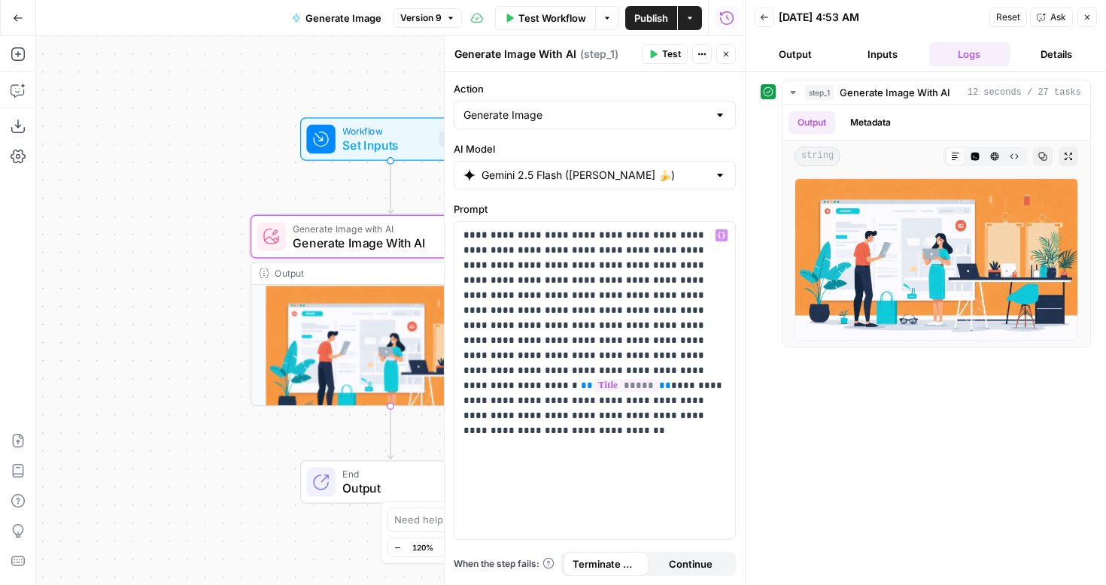
click at [1083, 20] on icon "button" at bounding box center [1087, 17] width 9 height 9
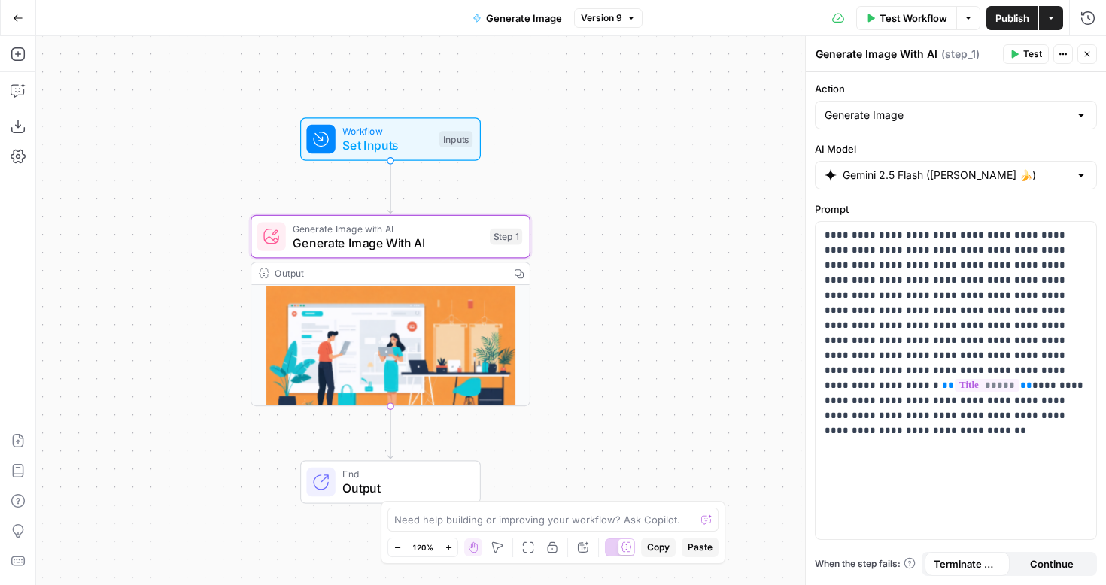
click at [733, 239] on div "Workflow Set Inputs Inputs Generate Image with AI Generate Image With AI Step 1…" at bounding box center [571, 310] width 1070 height 549
click at [1086, 51] on icon "button" at bounding box center [1087, 54] width 9 height 9
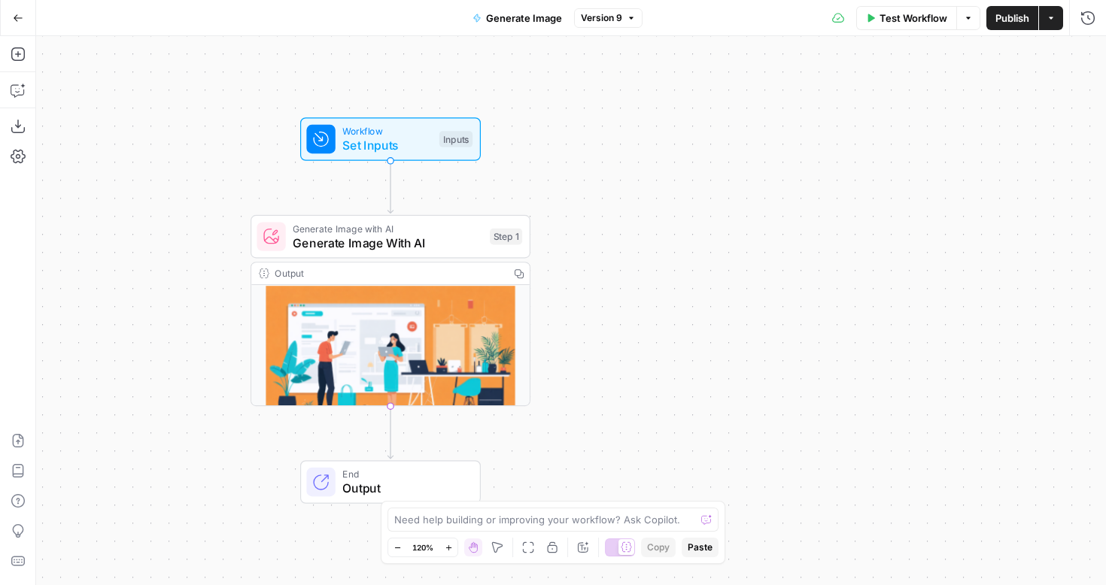
click at [737, 187] on div "Workflow Set Inputs Inputs Generate Image with AI Generate Image With AI Step 1…" at bounding box center [571, 310] width 1070 height 549
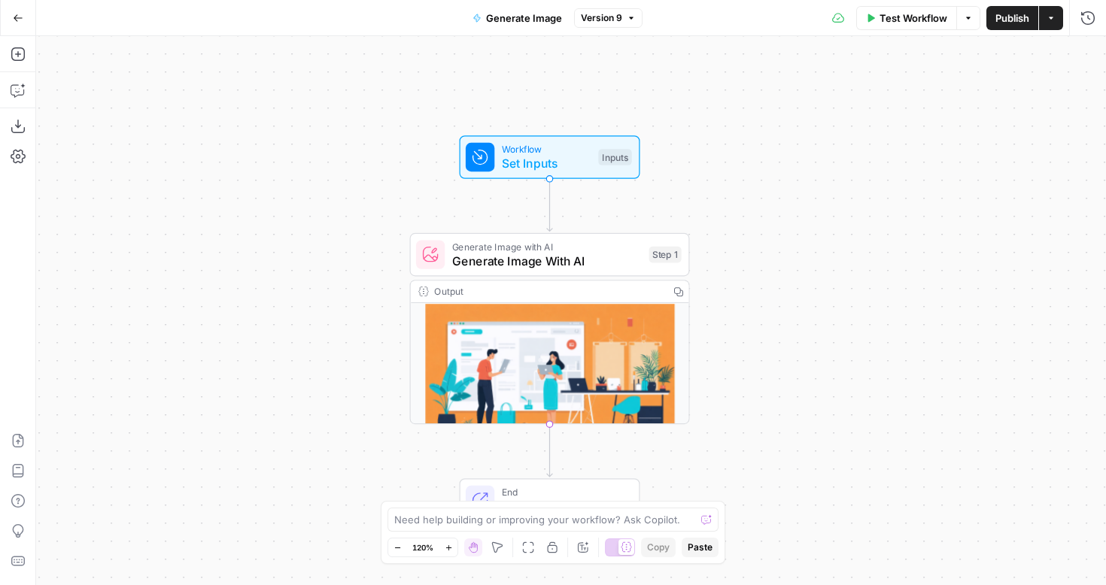
drag, startPoint x: 625, startPoint y: 317, endPoint x: 773, endPoint y: 307, distance: 147.8
click at [772, 308] on div "Workflow Set Inputs Inputs Generate Image with AI Generate Image With AI Step 1…" at bounding box center [571, 310] width 1070 height 549
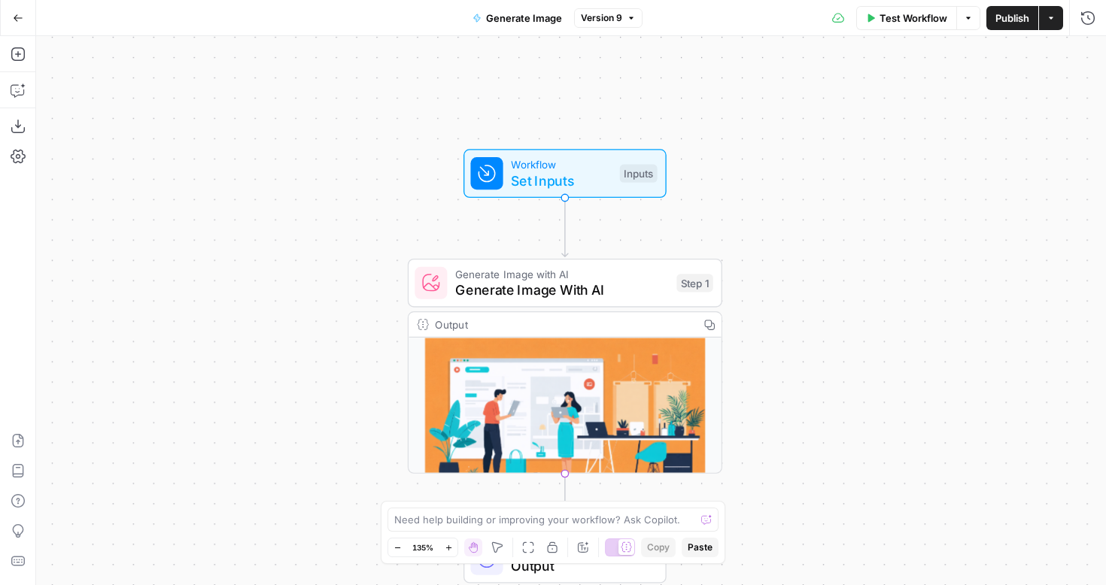
drag, startPoint x: 773, startPoint y: 307, endPoint x: 815, endPoint y: 374, distance: 79.1
click at [815, 374] on div "Workflow Set Inputs Inputs Generate Image with AI Generate Image With AI Step 1…" at bounding box center [571, 310] width 1070 height 549
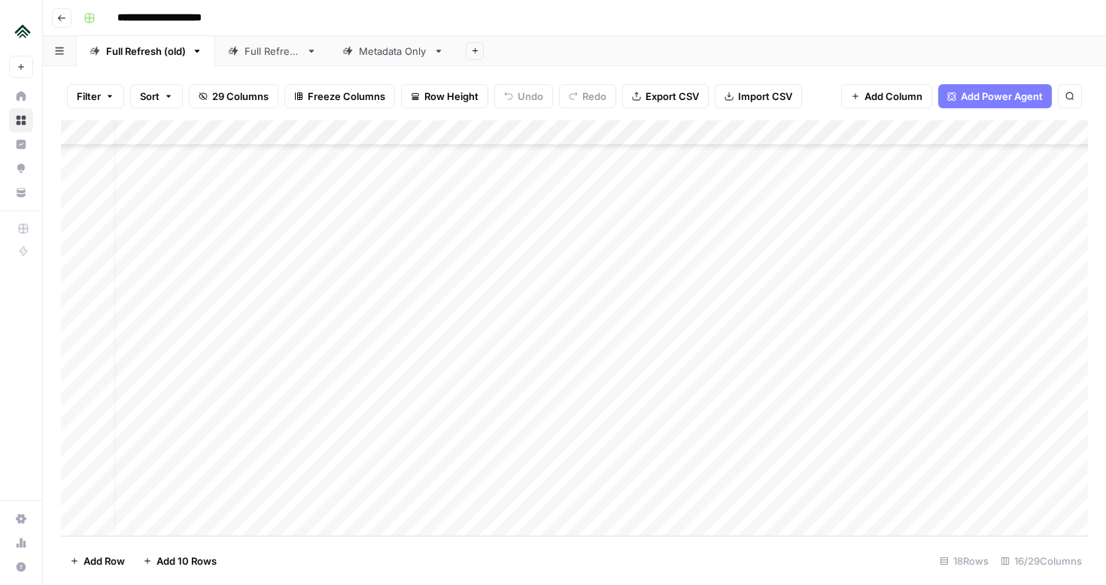
scroll to position [825, 0]
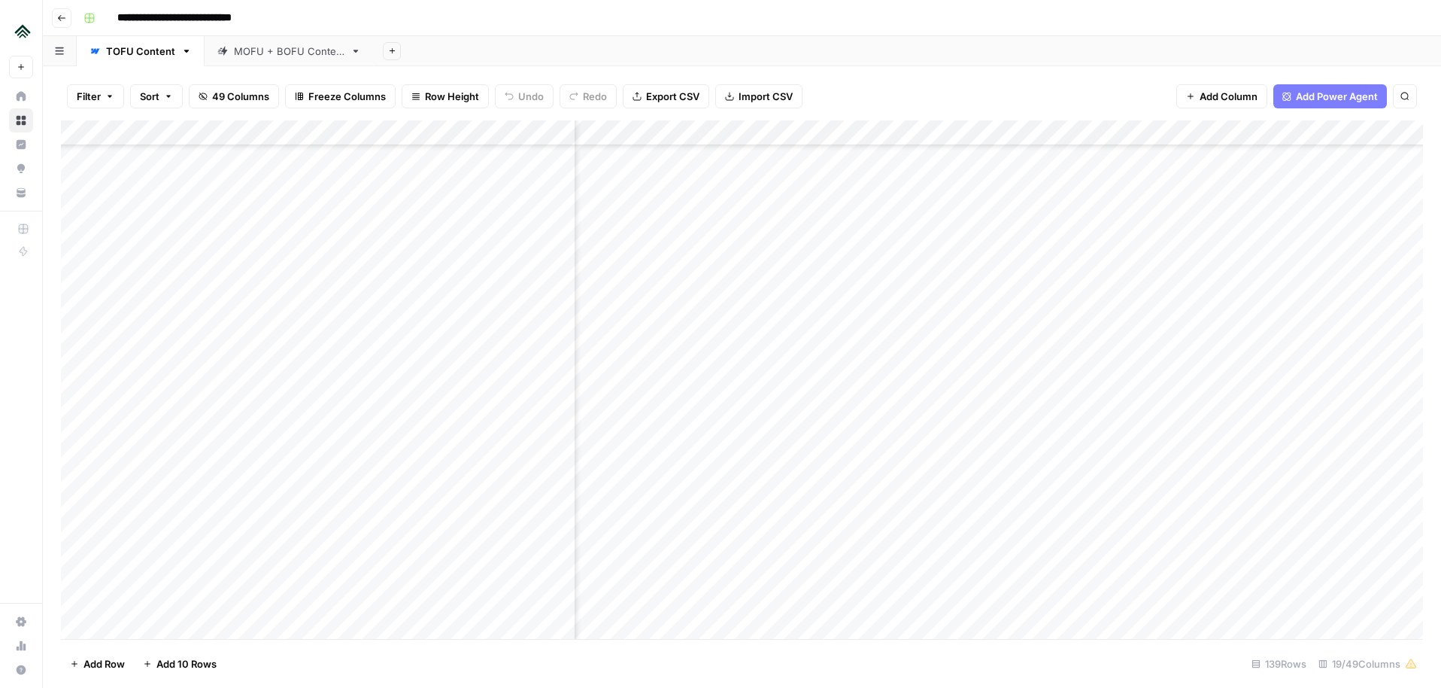
scroll to position [2668, 1711]
click at [680, 22] on div "**********" at bounding box center [751, 18] width 1349 height 24
